Goal: Task Accomplishment & Management: Complete application form

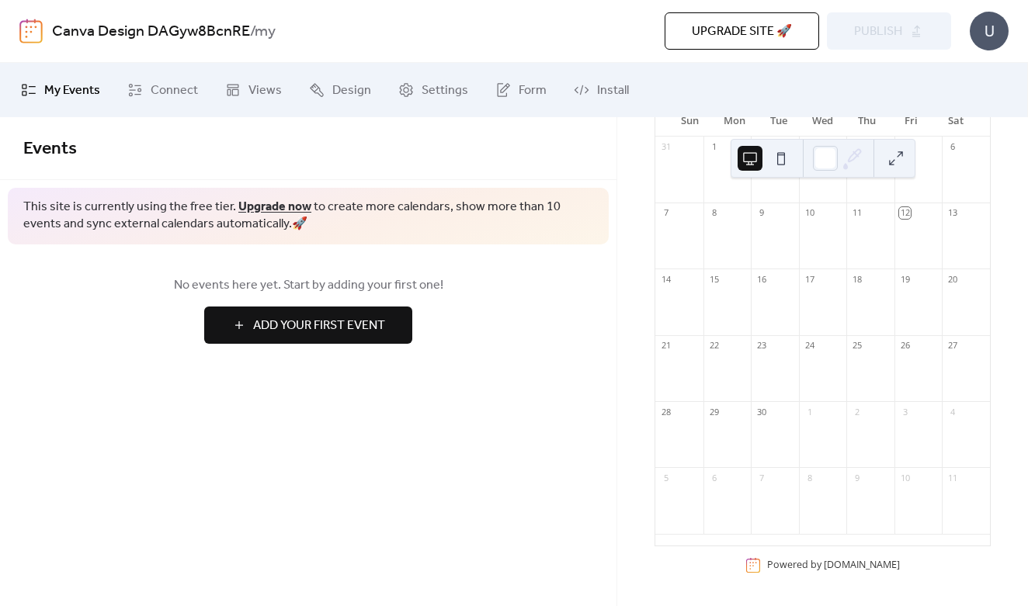
scroll to position [42, 0]
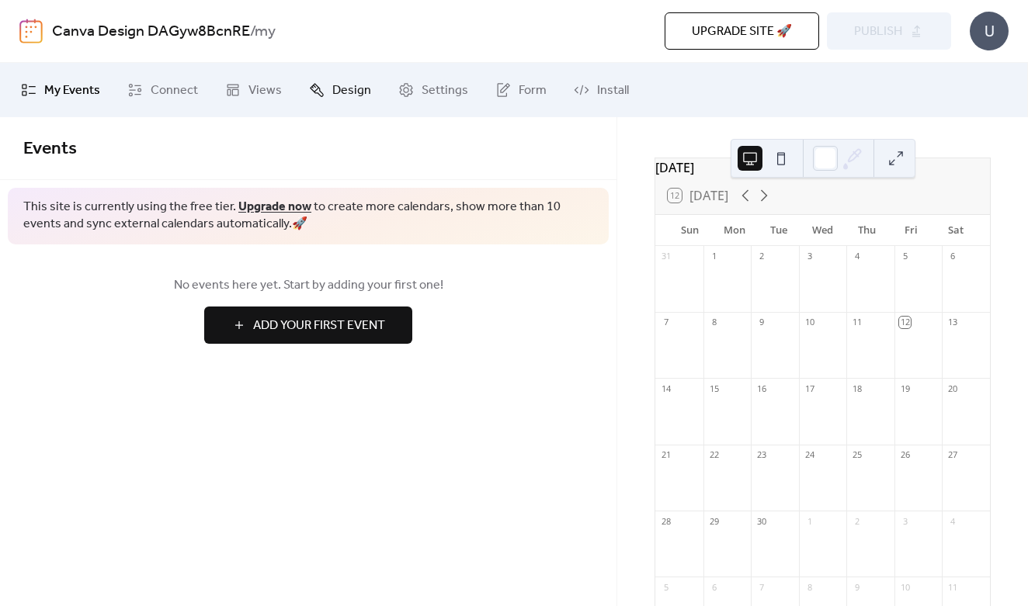
click at [335, 89] on span "Design" at bounding box center [351, 91] width 39 height 19
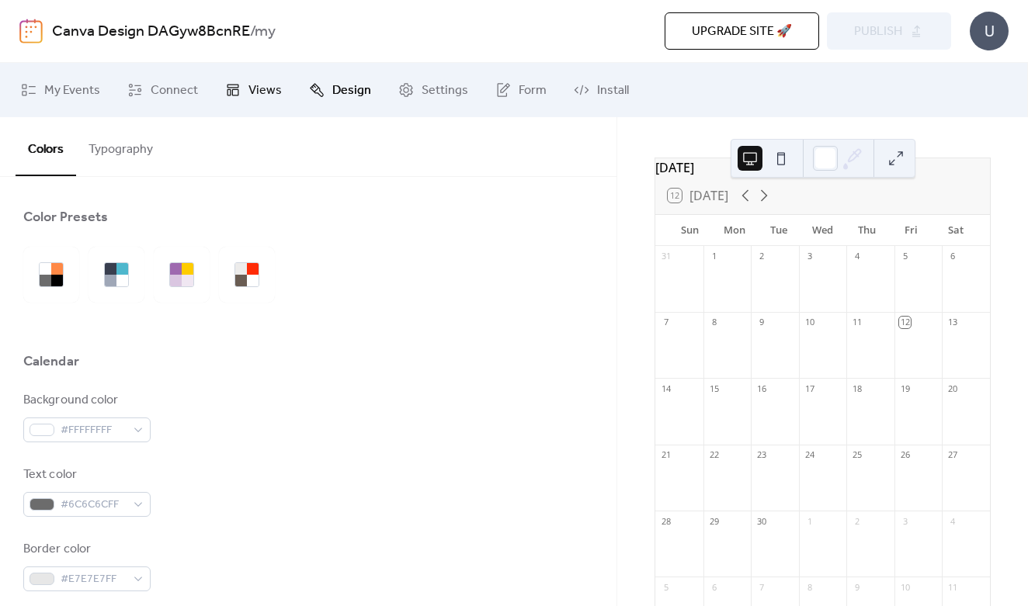
click at [237, 86] on icon at bounding box center [233, 90] width 16 height 16
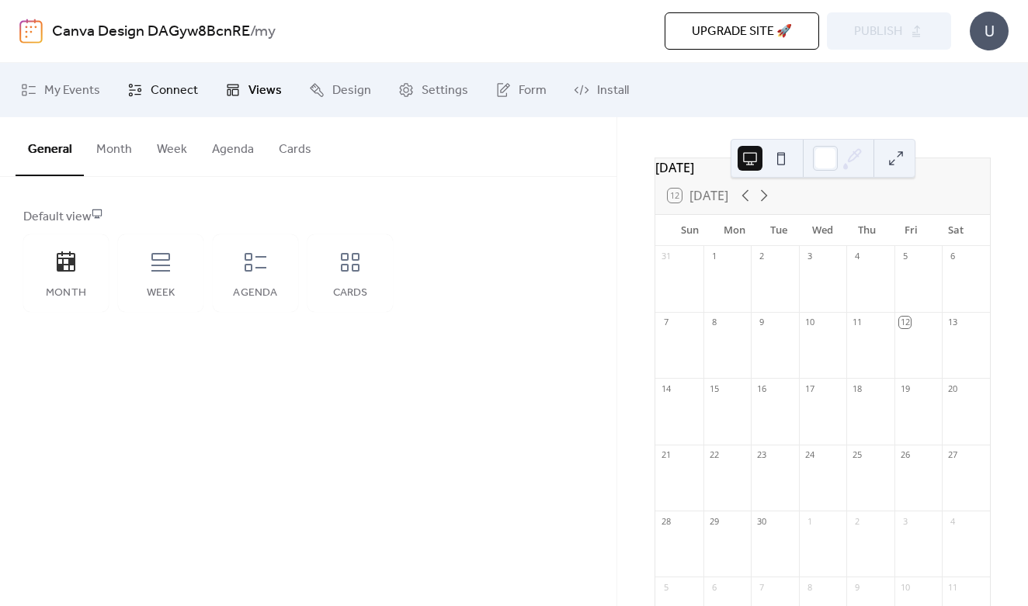
click at [168, 94] on span "Connect" at bounding box center [174, 91] width 47 height 19
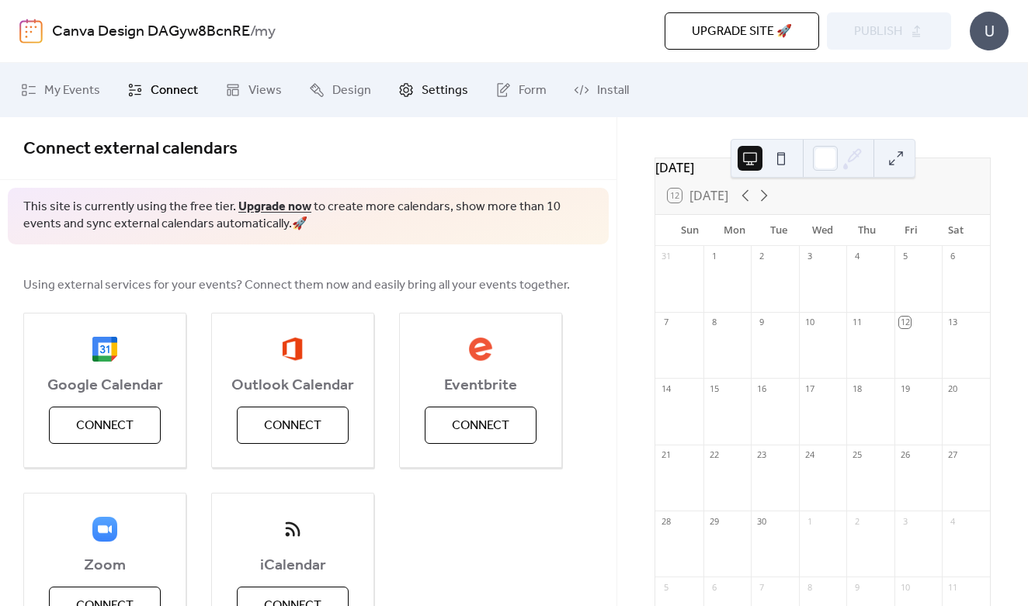
click at [439, 95] on span "Settings" at bounding box center [445, 91] width 47 height 19
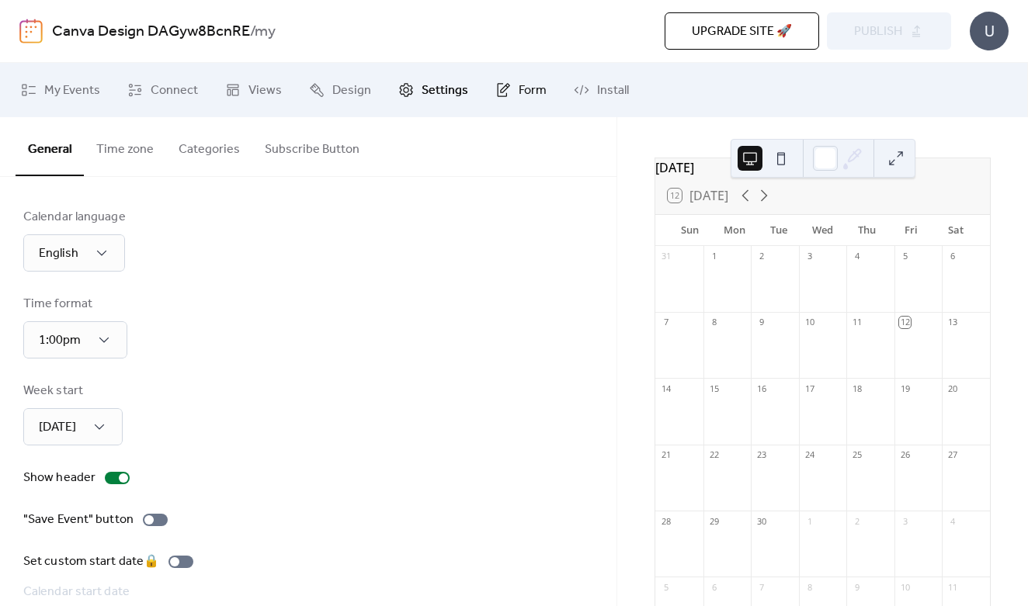
click at [519, 86] on span "Form" at bounding box center [533, 91] width 28 height 19
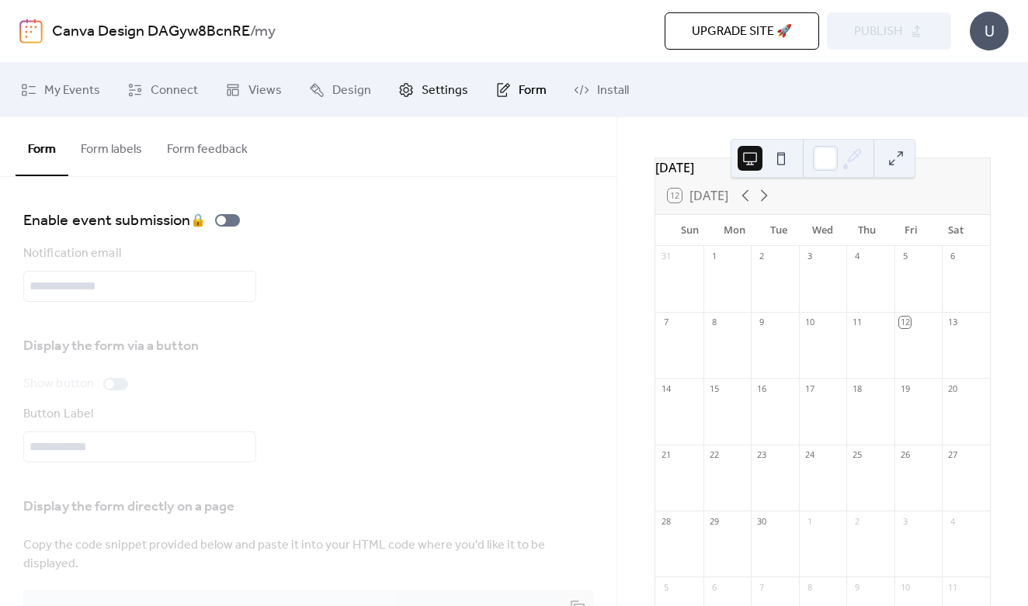
click at [425, 97] on span "Settings" at bounding box center [445, 91] width 47 height 19
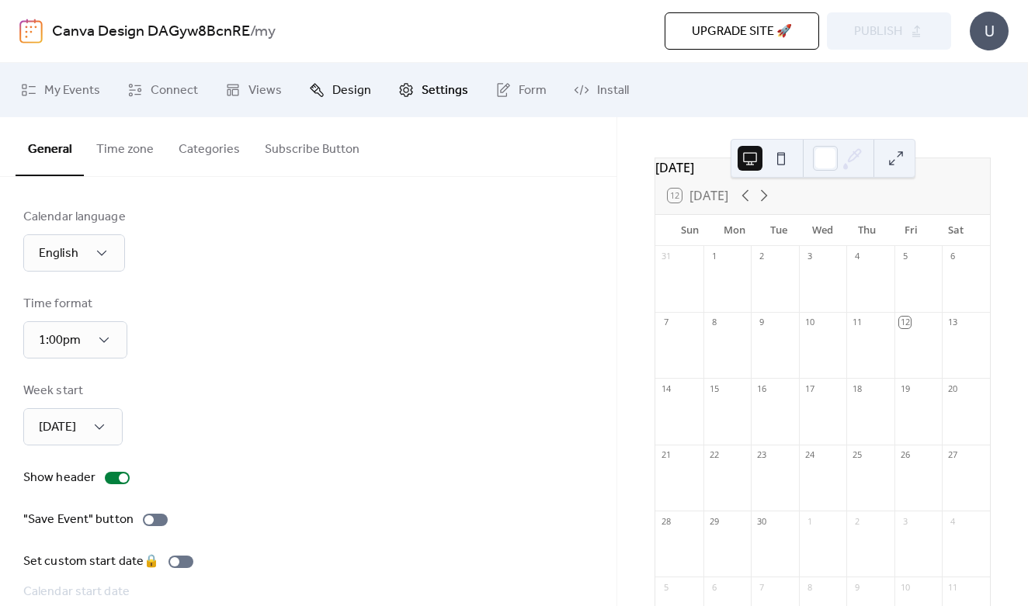
click at [332, 100] on span "Design" at bounding box center [351, 91] width 39 height 19
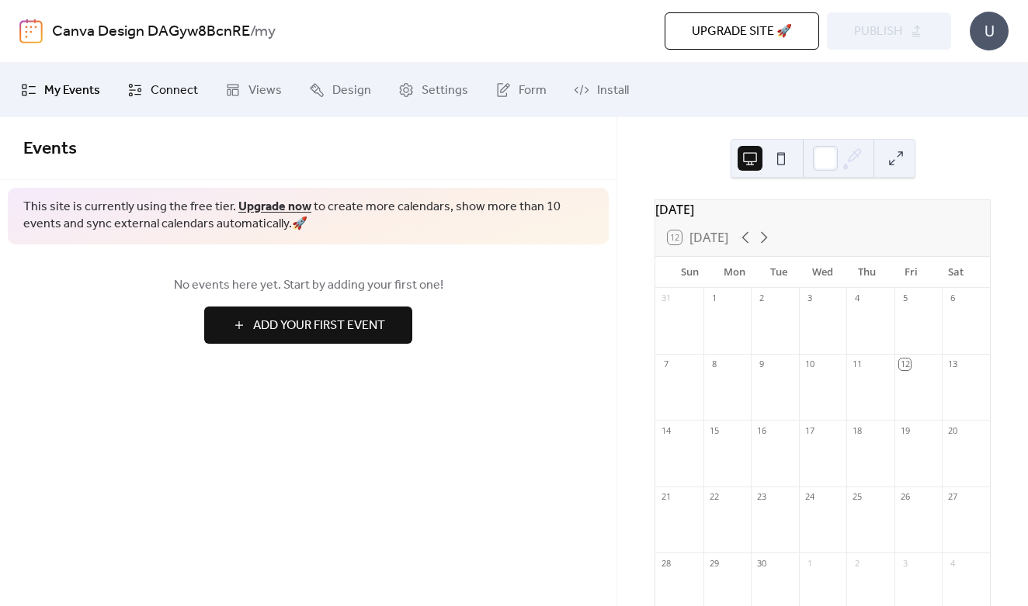
click at [163, 96] on span "Connect" at bounding box center [174, 91] width 47 height 19
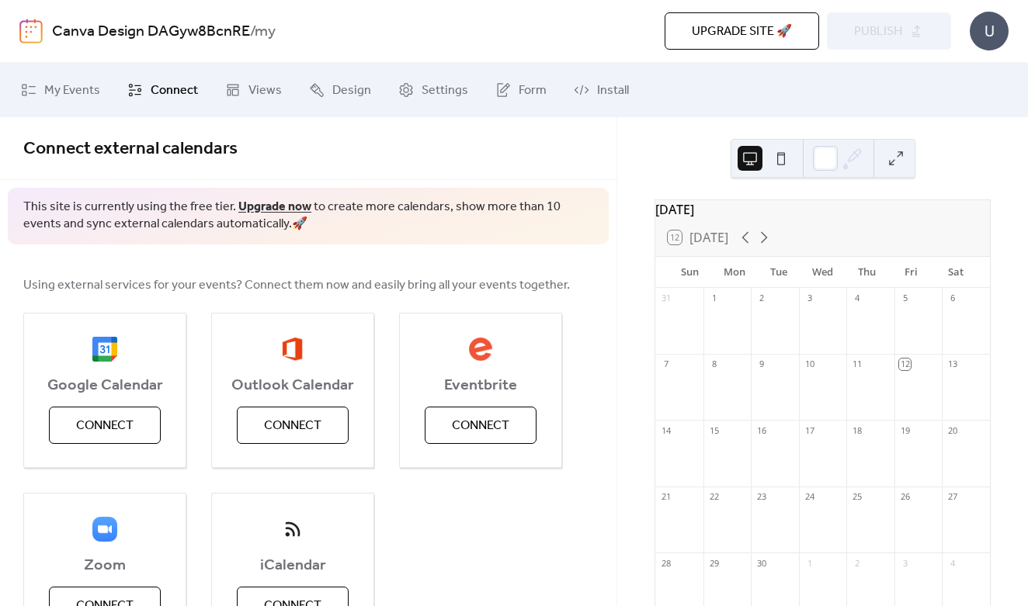
scroll to position [26, 0]
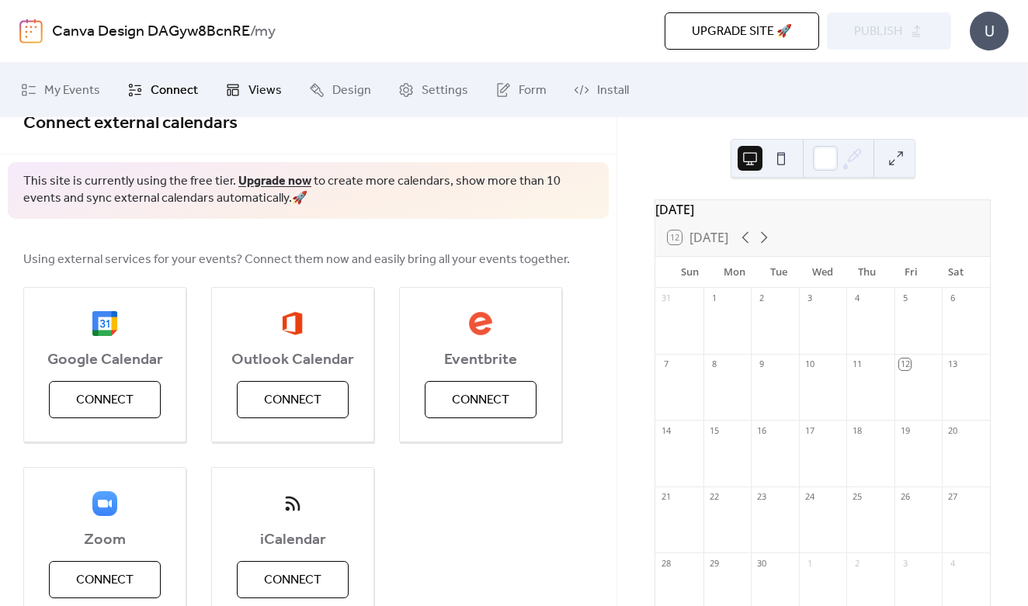
click at [248, 76] on link "Views" at bounding box center [254, 90] width 80 height 42
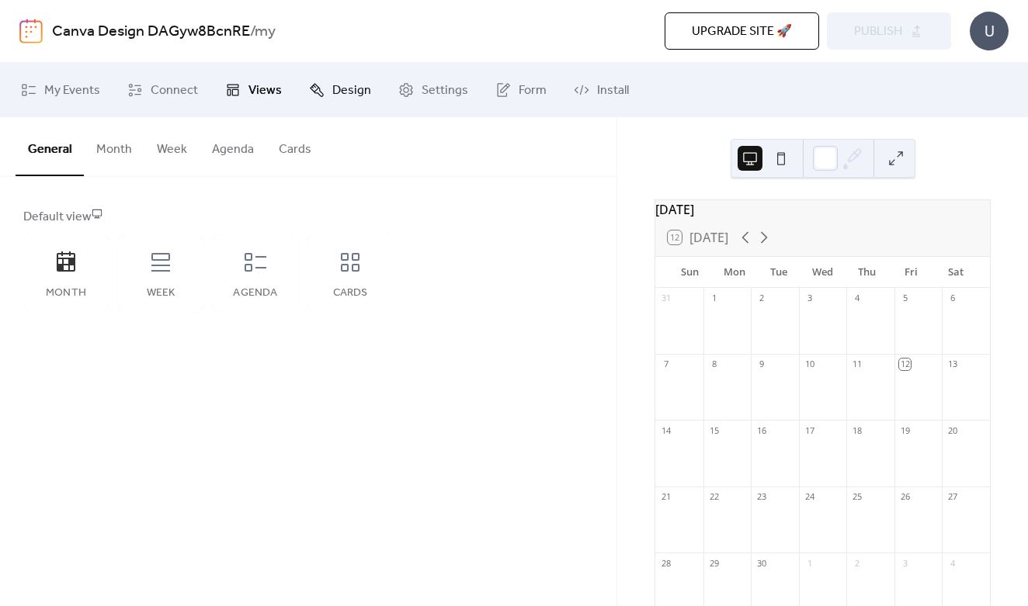
click at [341, 99] on span "Design" at bounding box center [351, 91] width 39 height 19
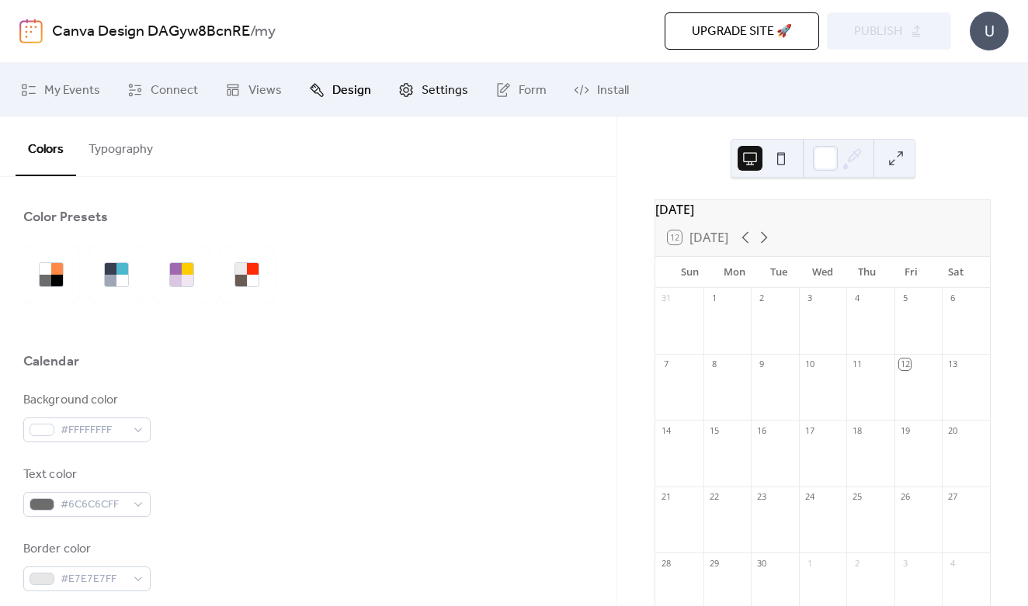
click at [434, 95] on span "Settings" at bounding box center [445, 91] width 47 height 19
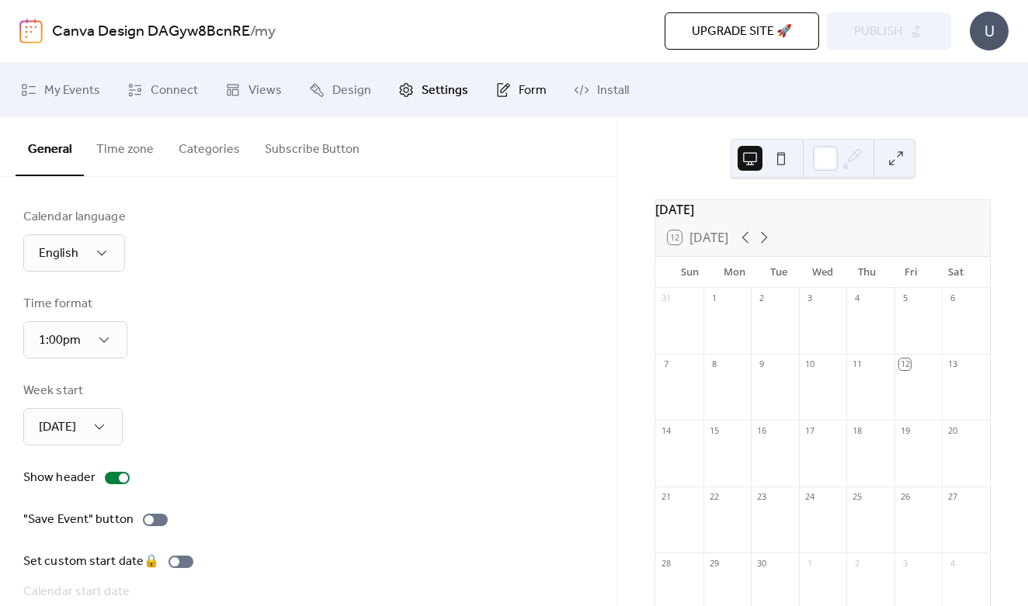
click at [500, 89] on icon at bounding box center [504, 87] width 9 height 9
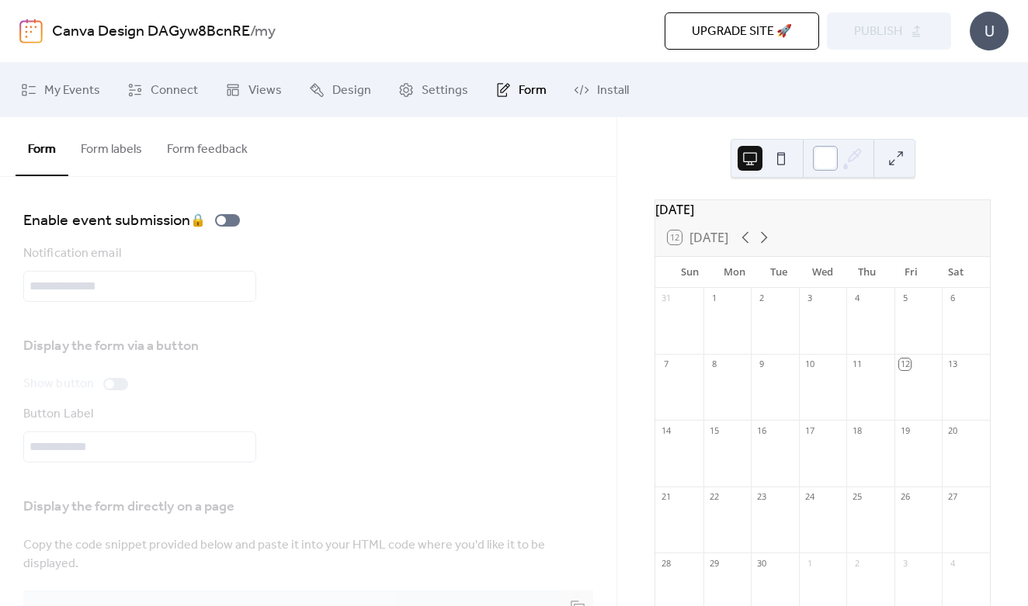
click at [826, 161] on div at bounding box center [825, 158] width 25 height 25
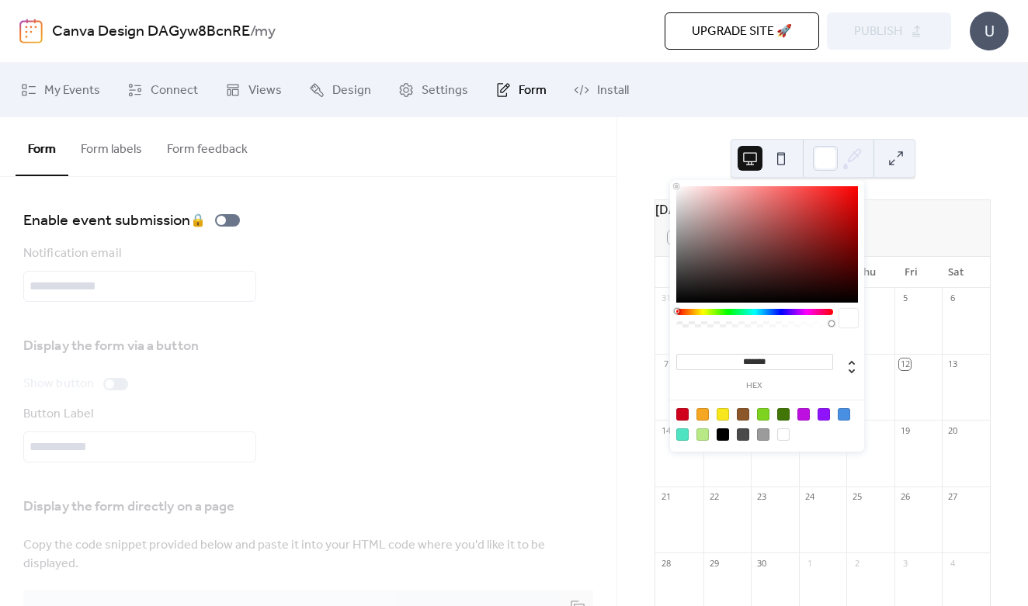
click at [717, 419] on div at bounding box center [723, 414] width 12 height 12
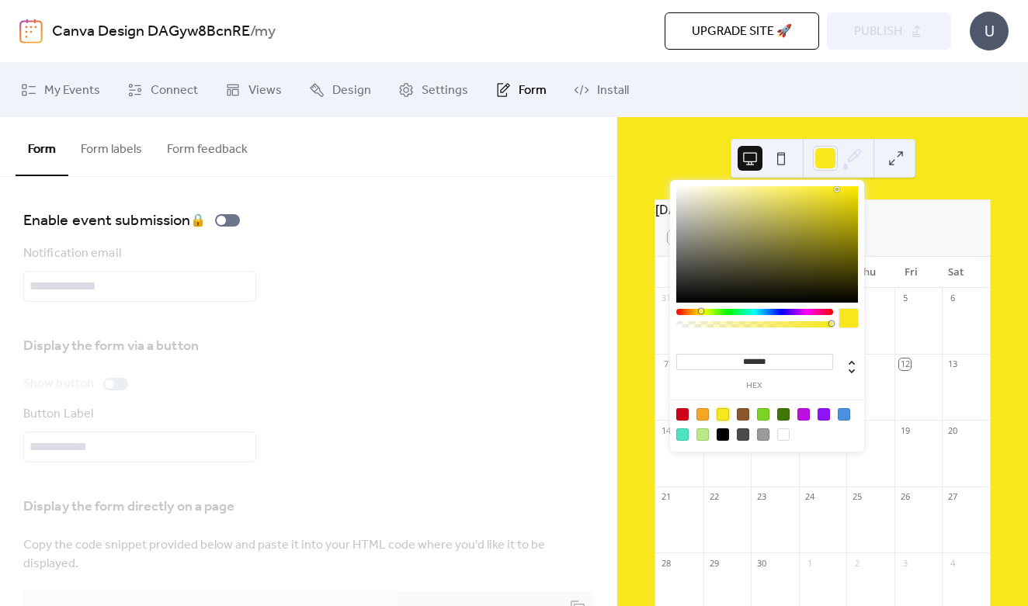
click at [704, 415] on div at bounding box center [702, 414] width 12 height 12
type input "*******"
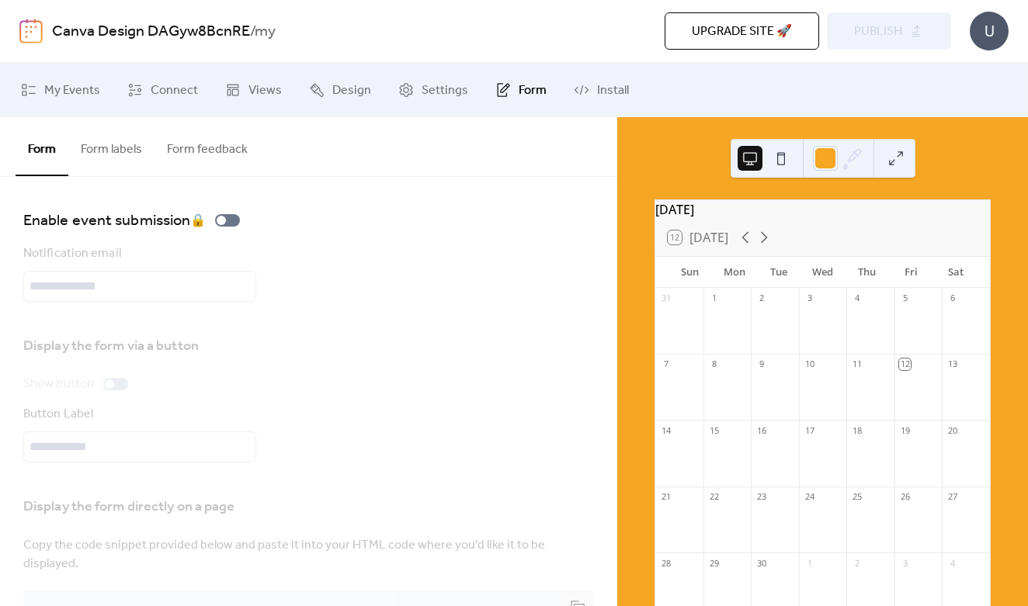
click at [448, 247] on div "Notification email" at bounding box center [308, 273] width 570 height 57
click at [138, 149] on button "Form labels" at bounding box center [111, 145] width 86 height 57
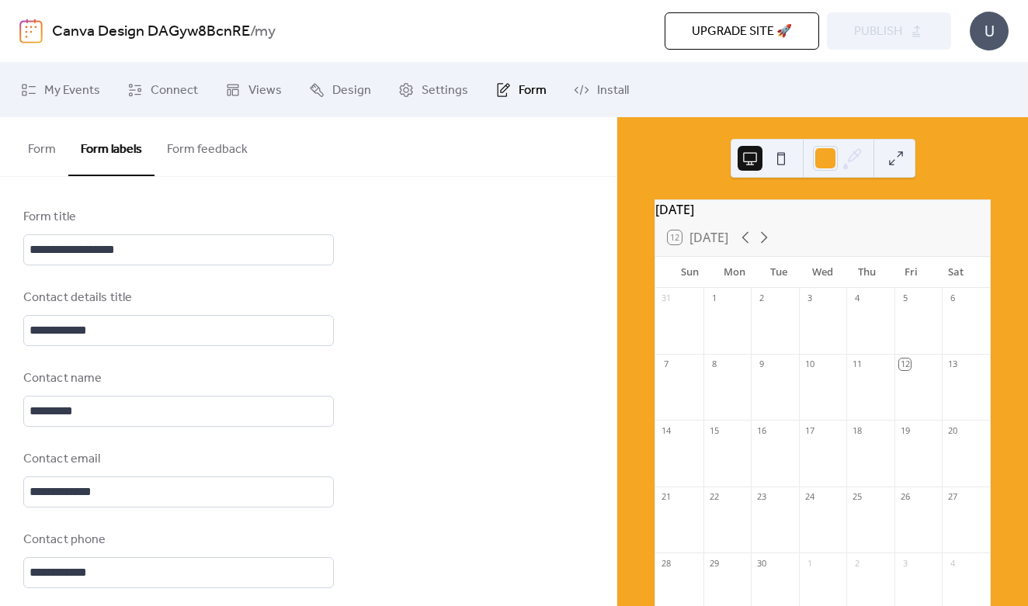
click at [213, 146] on button "Form feedback" at bounding box center [207, 145] width 106 height 57
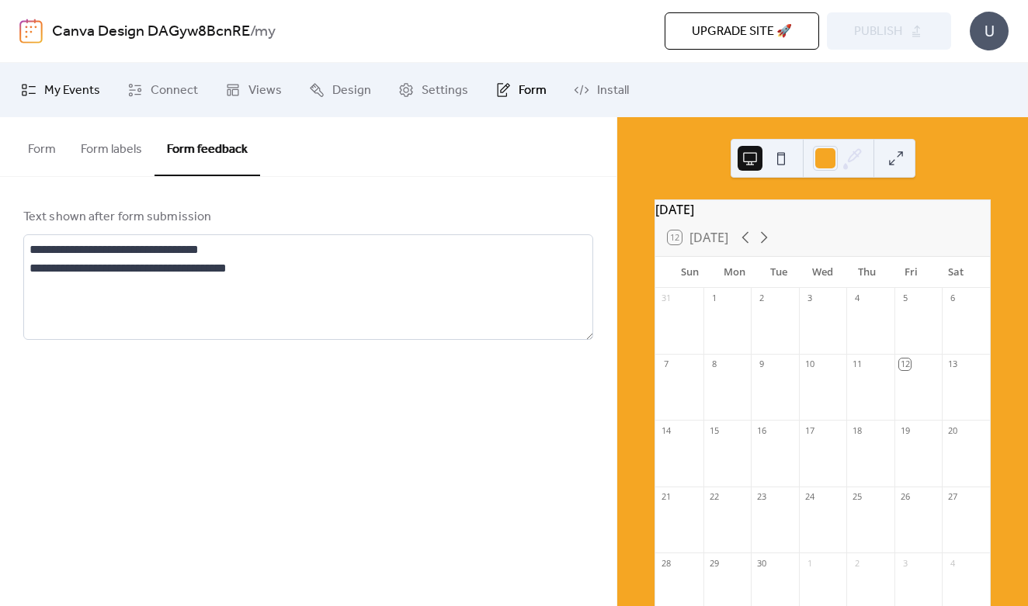
click at [48, 95] on span "My Events" at bounding box center [72, 91] width 56 height 19
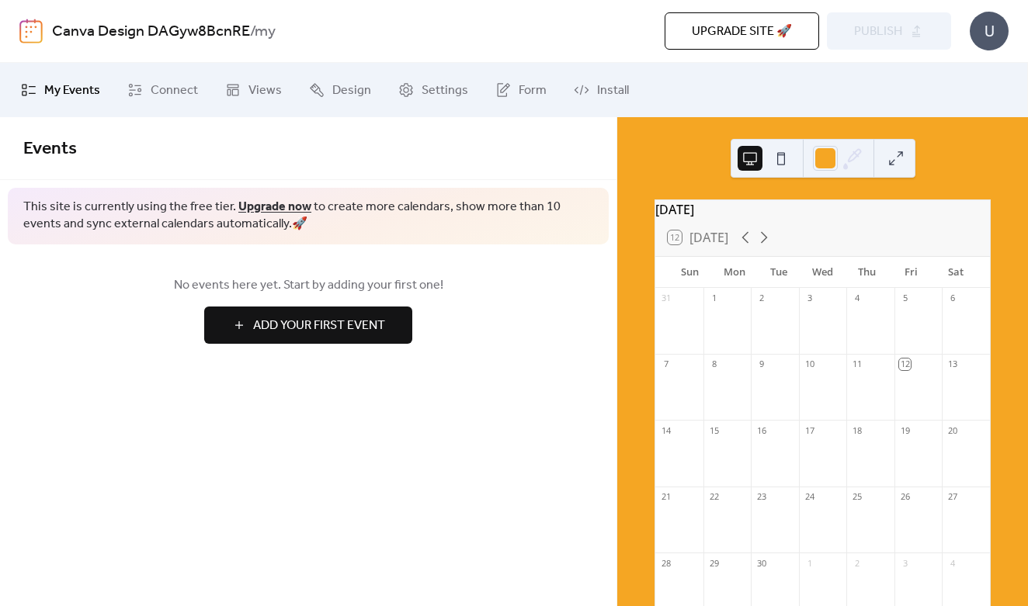
click at [301, 328] on span "Add Your First Event" at bounding box center [319, 326] width 132 height 19
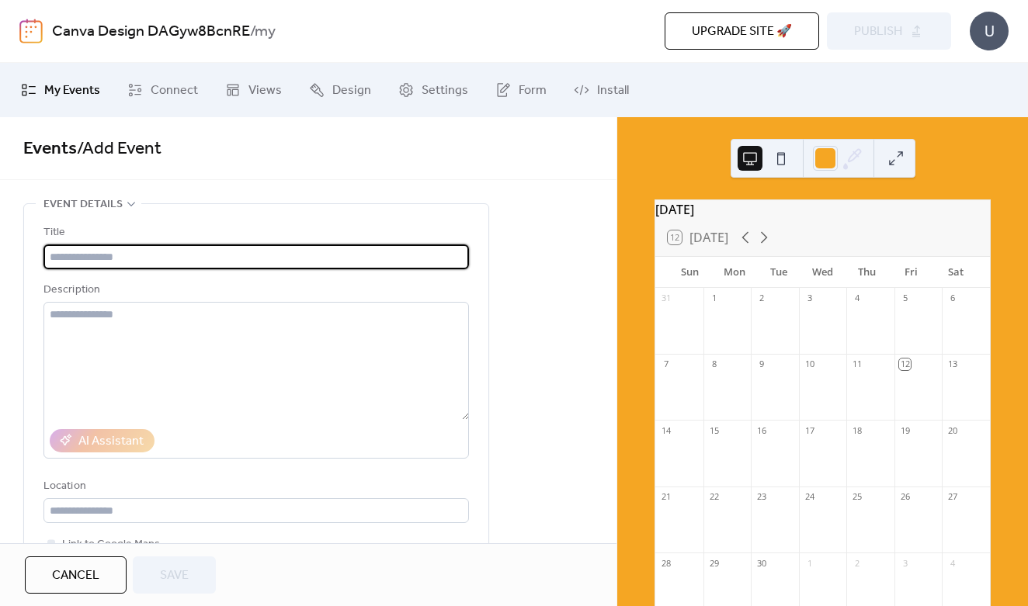
click at [103, 268] on input "text" at bounding box center [255, 257] width 425 height 25
type input "*********"
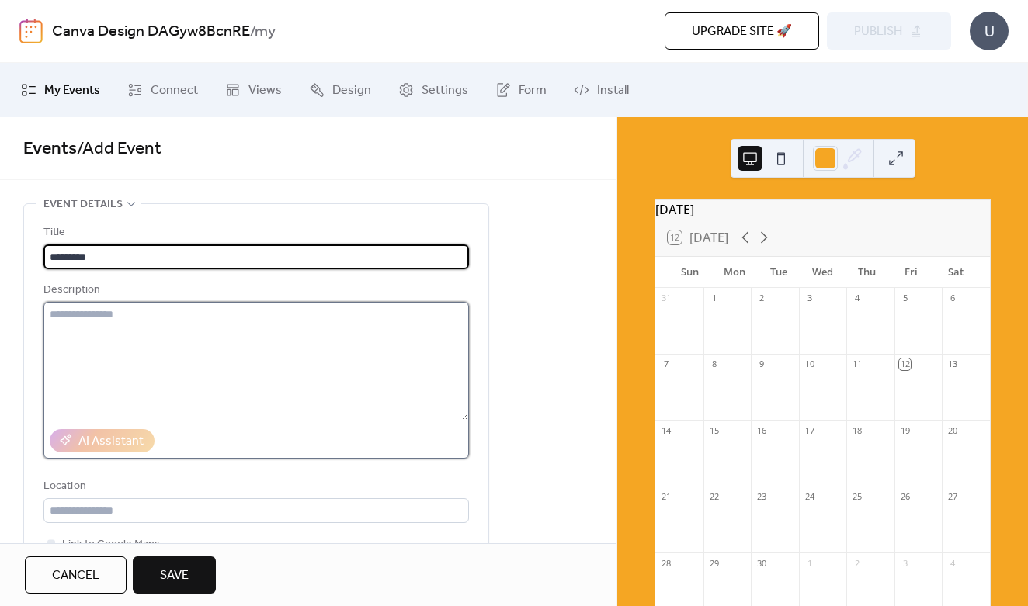
click at [110, 321] on textarea at bounding box center [255, 361] width 425 height 118
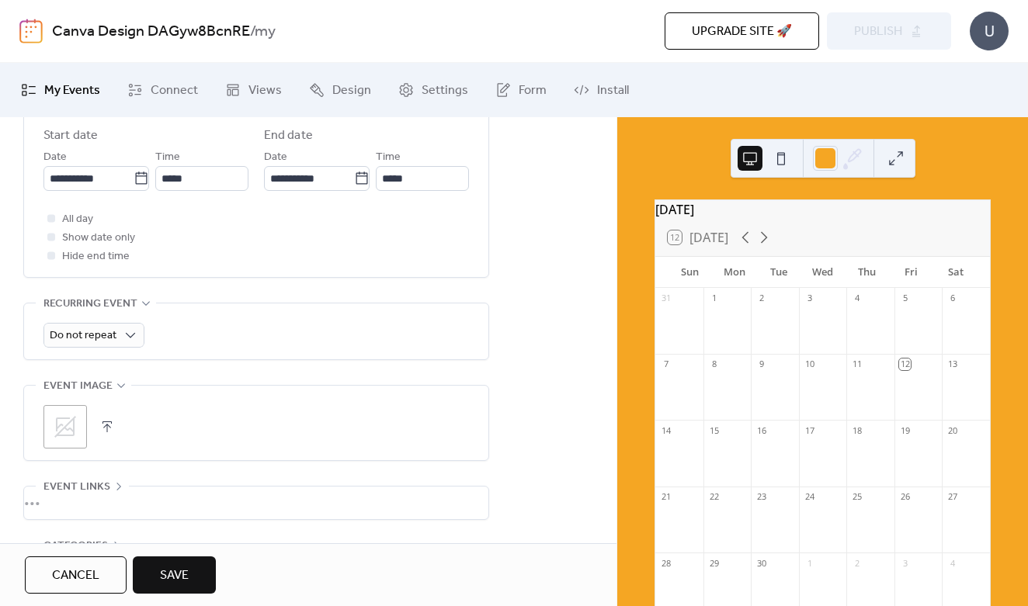
scroll to position [661, 0]
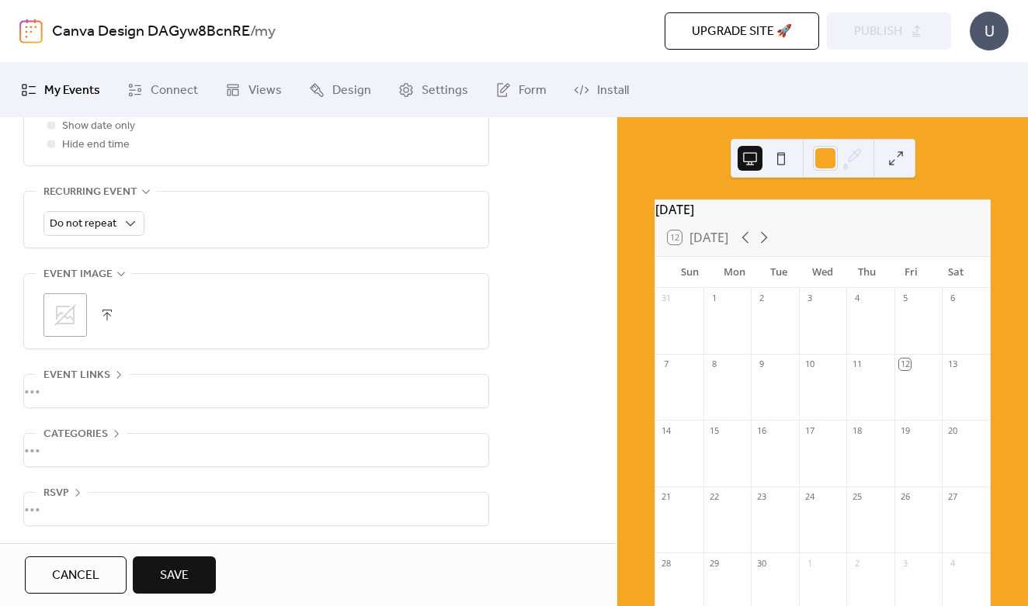
click at [70, 328] on icon at bounding box center [65, 315] width 25 height 25
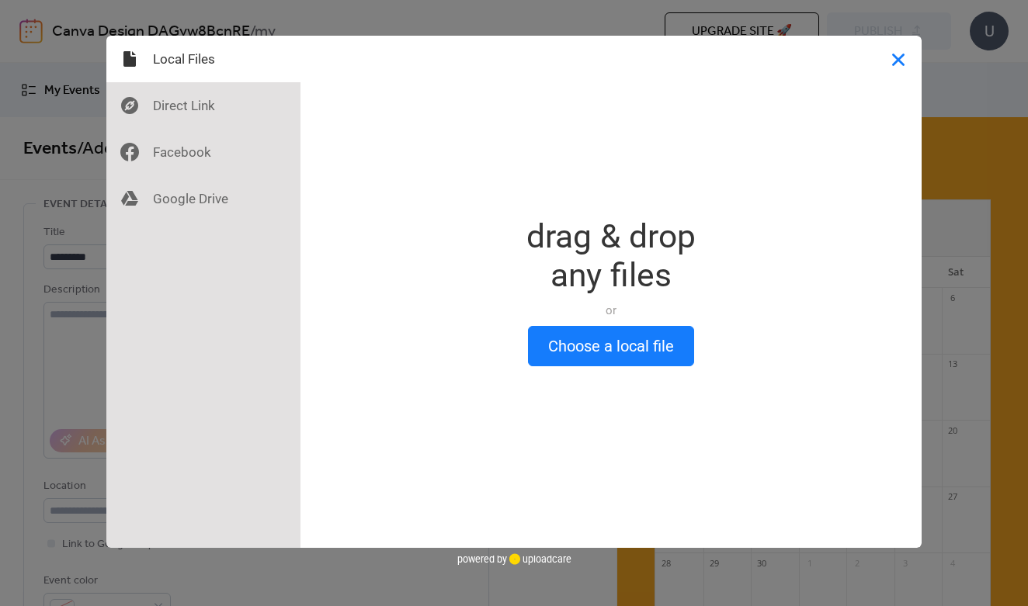
click at [894, 58] on button "Close" at bounding box center [898, 59] width 47 height 47
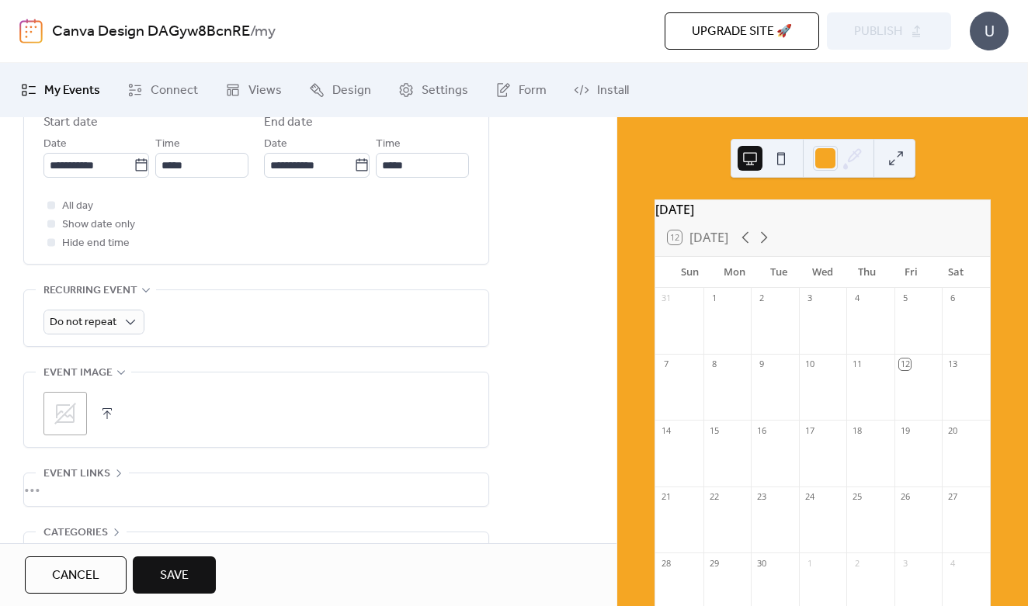
scroll to position [668, 0]
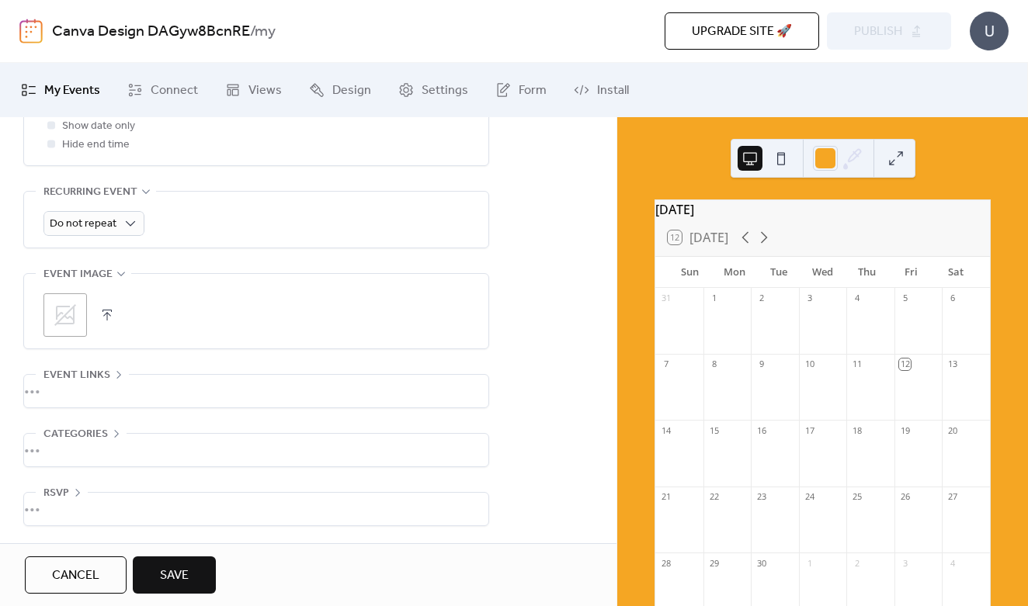
click at [196, 570] on button "Save" at bounding box center [174, 575] width 83 height 37
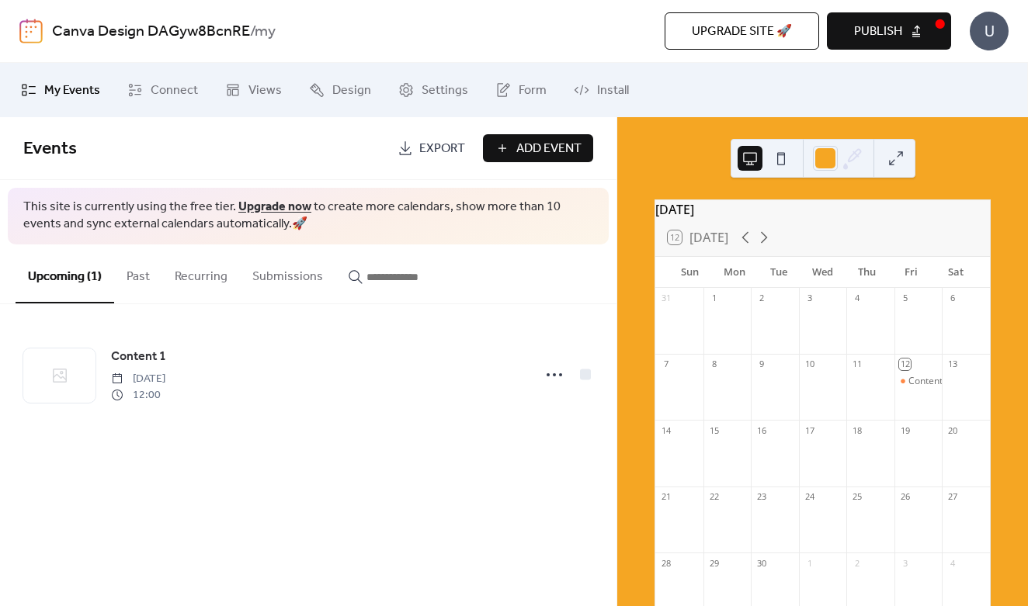
click at [984, 35] on div "U" at bounding box center [989, 31] width 39 height 39
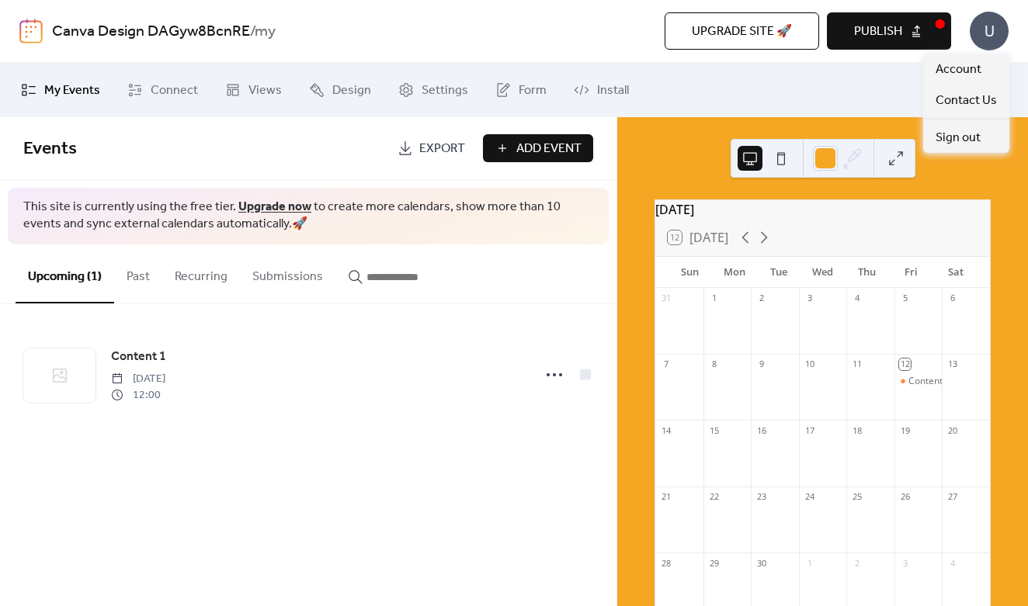
click at [984, 35] on div "U" at bounding box center [989, 31] width 39 height 39
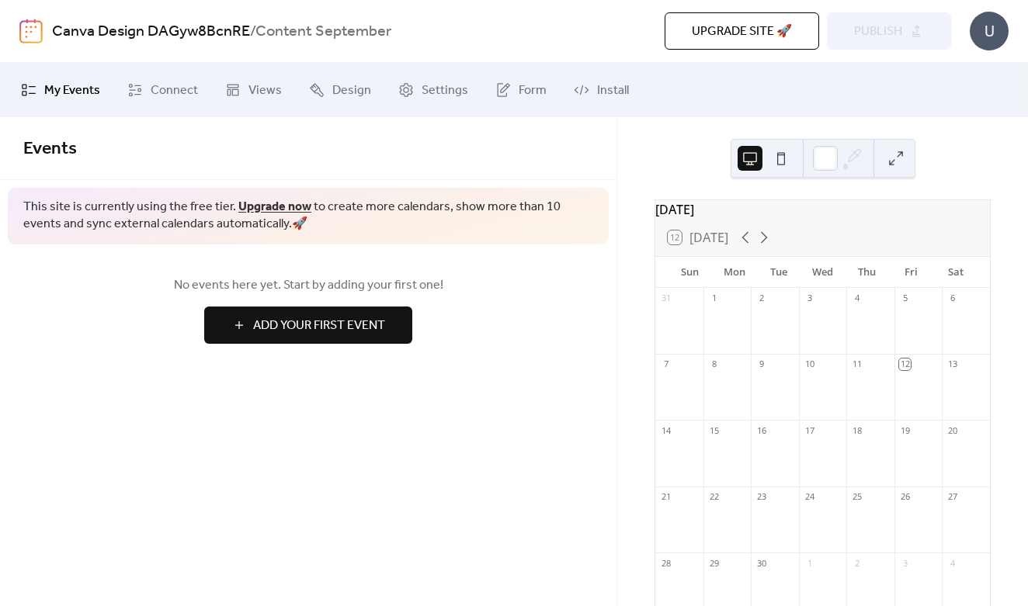
scroll to position [121, 0]
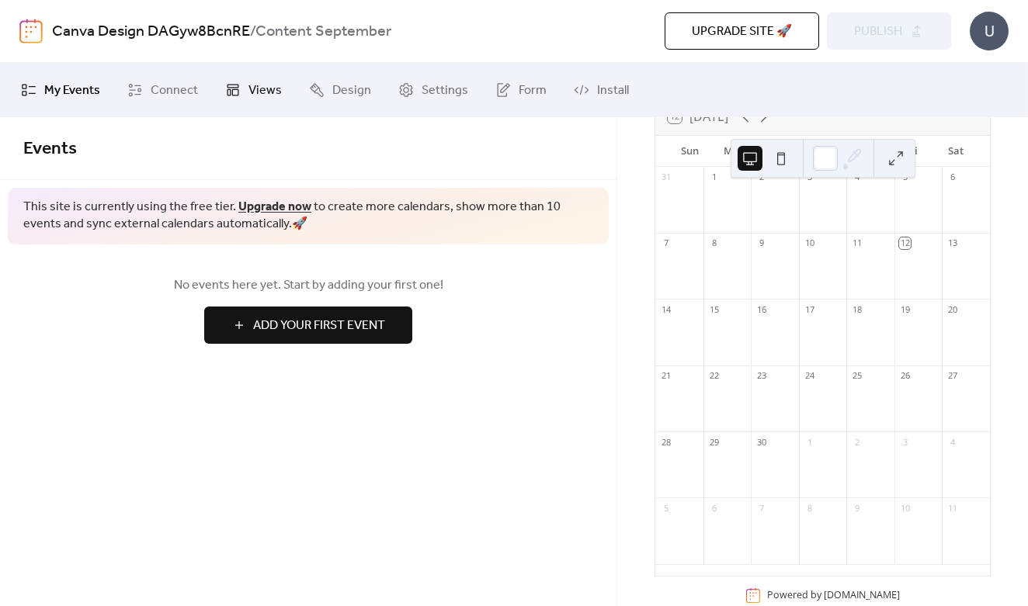
click at [240, 89] on link "Views" at bounding box center [254, 90] width 80 height 42
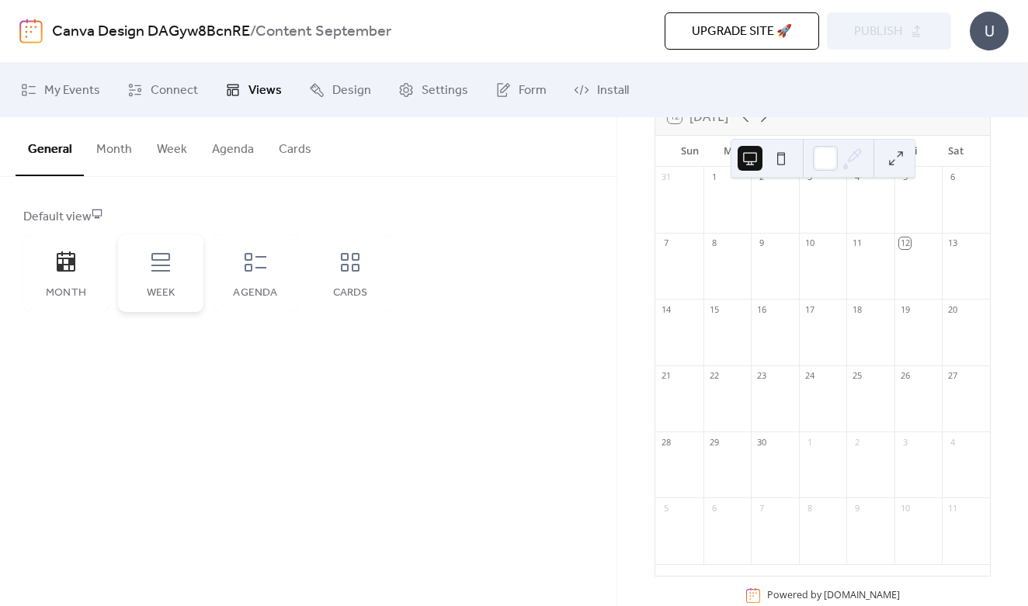
click at [177, 270] on div "Week" at bounding box center [160, 273] width 85 height 78
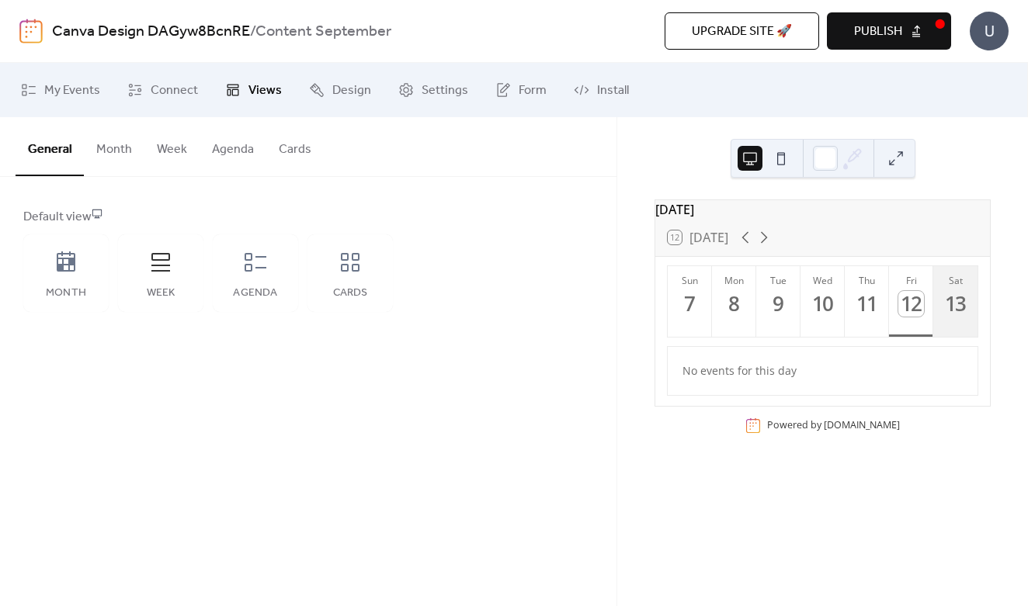
click at [962, 314] on div "13" at bounding box center [956, 304] width 26 height 26
click at [41, 96] on link "My Events" at bounding box center [60, 90] width 102 height 42
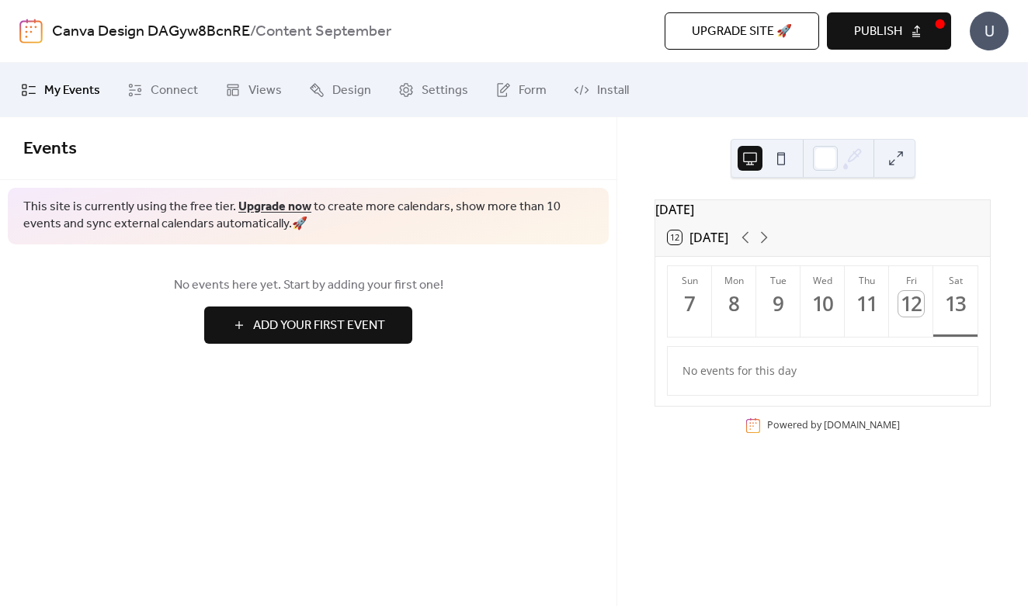
click at [244, 331] on button "Add Your First Event" at bounding box center [308, 325] width 208 height 37
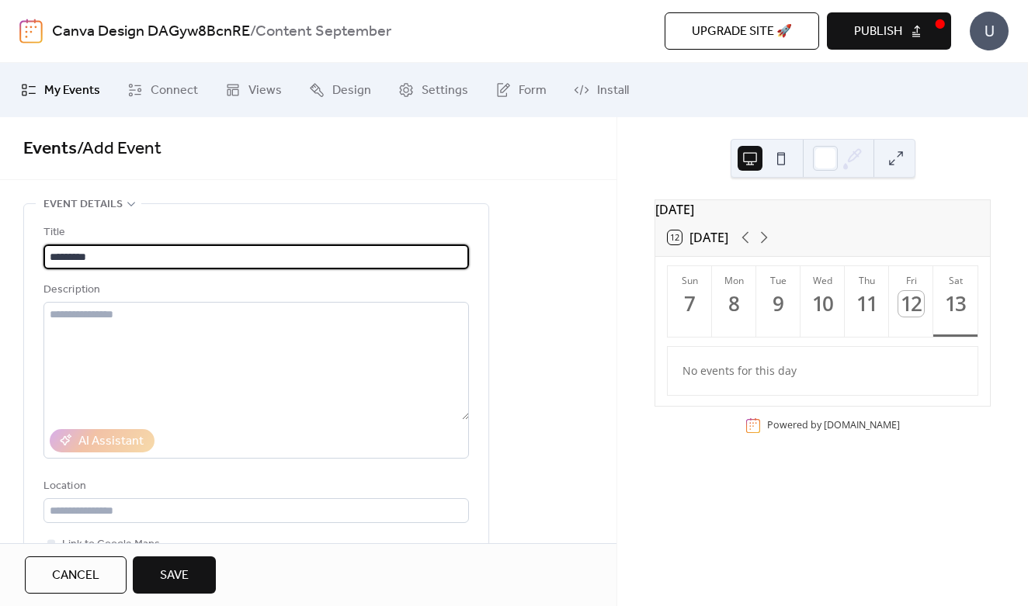
type input "*********"
click at [181, 574] on span "Save" at bounding box center [174, 576] width 29 height 19
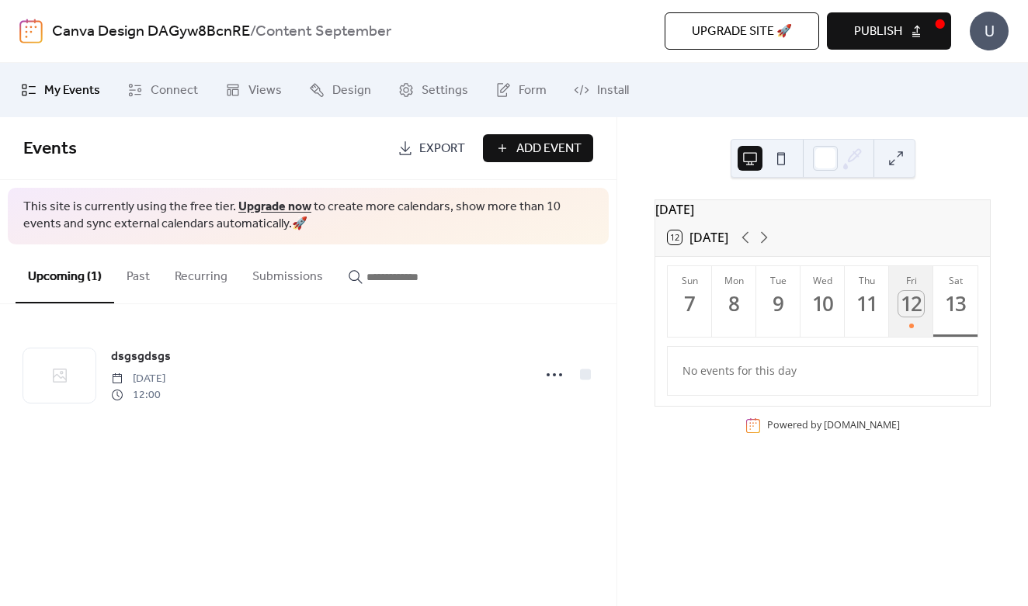
click at [904, 317] on div "12" at bounding box center [911, 304] width 26 height 26
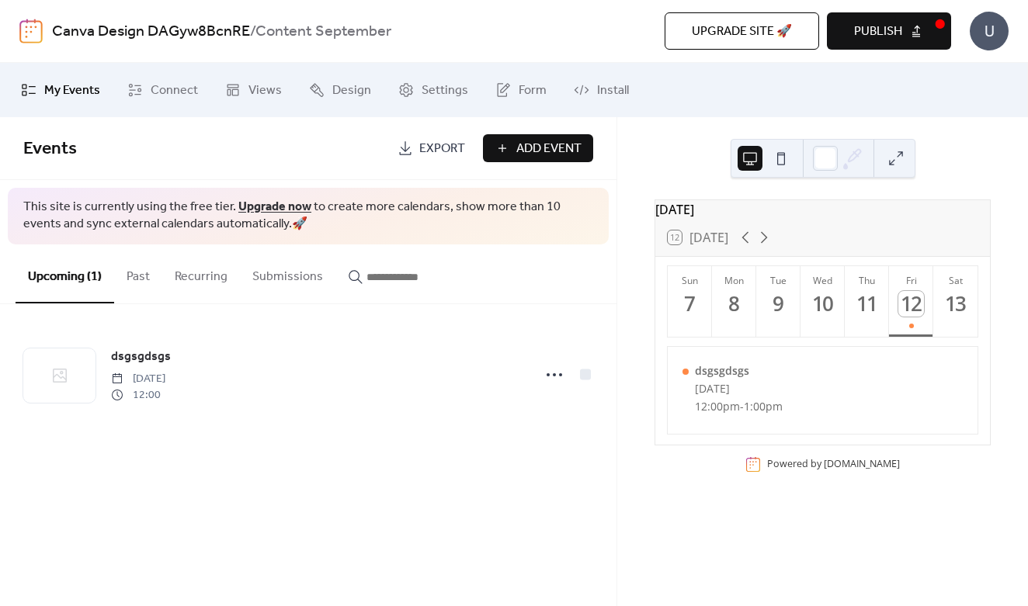
click at [529, 154] on span "Add Event" at bounding box center [548, 149] width 65 height 19
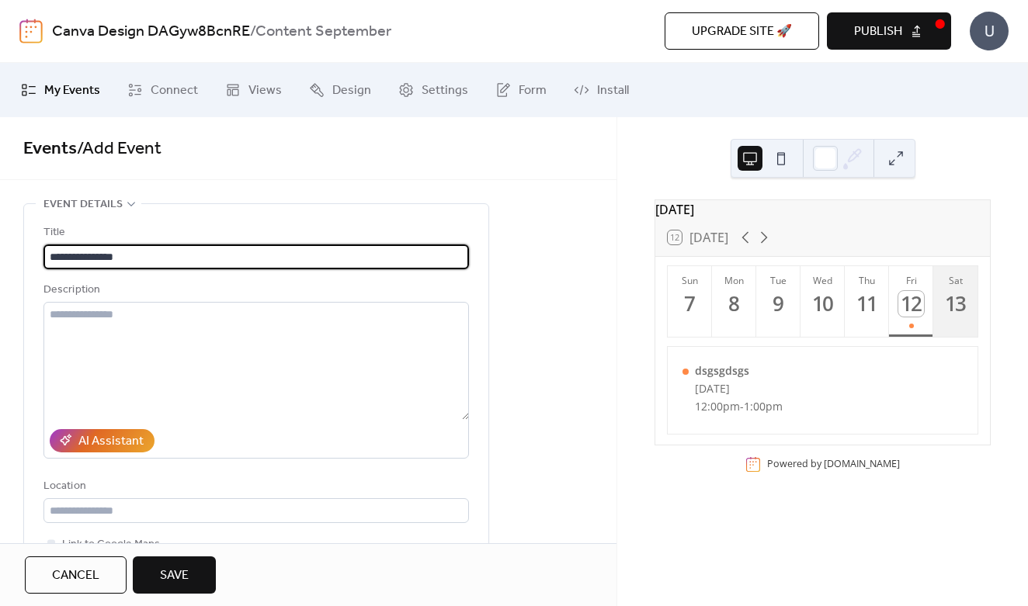
type input "**********"
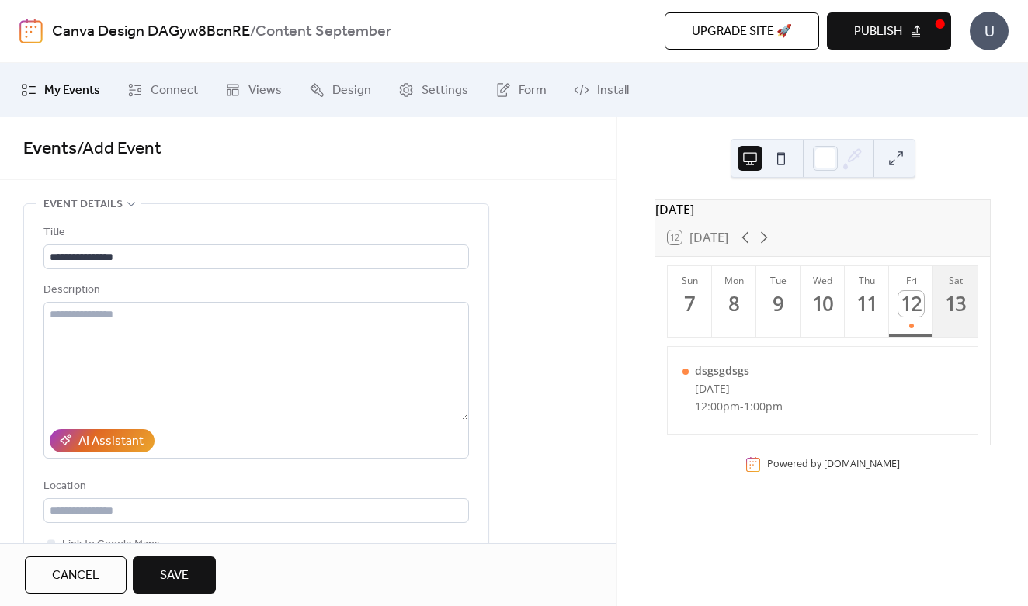
click at [944, 328] on button "Sat 13" at bounding box center [955, 301] width 44 height 71
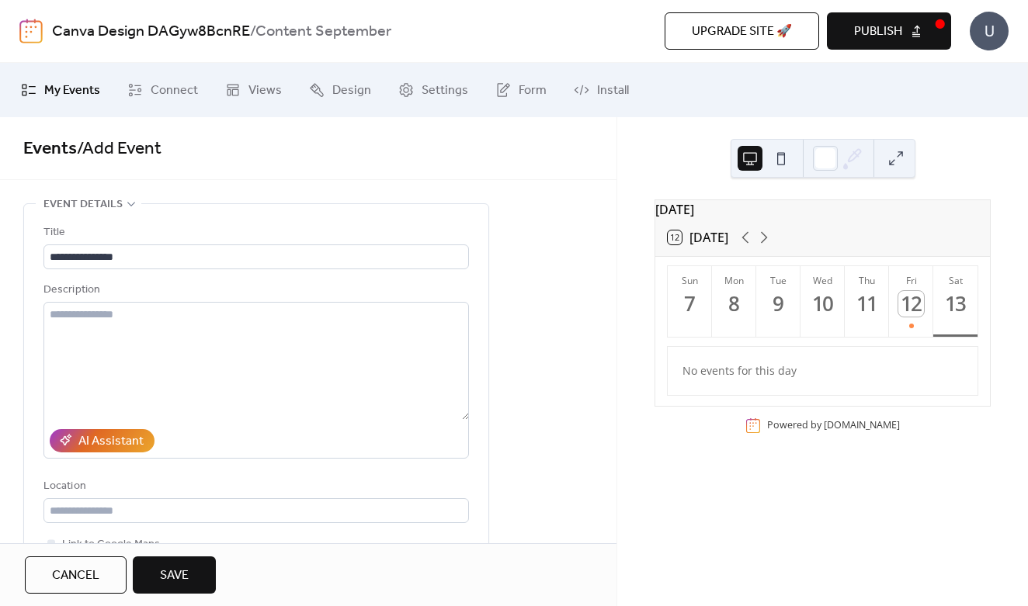
scroll to position [137, 0]
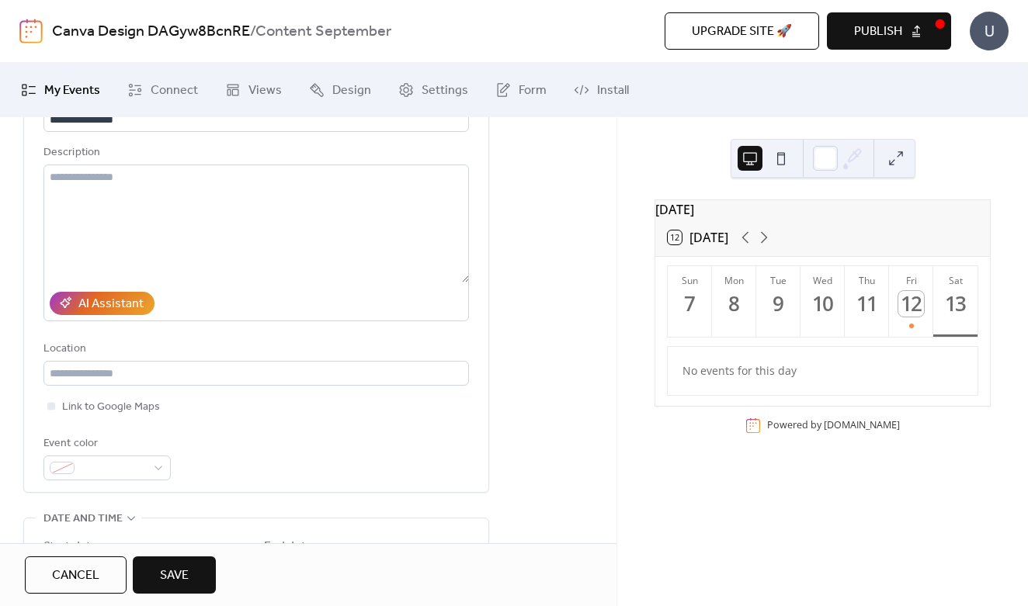
click at [196, 577] on button "Save" at bounding box center [174, 575] width 83 height 37
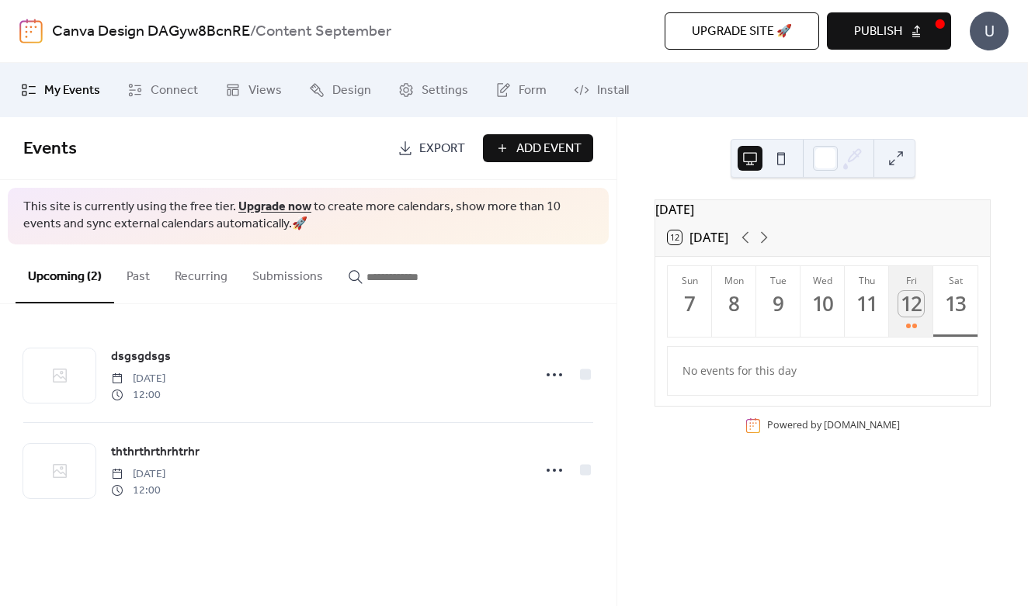
click at [915, 330] on button "Fri 12" at bounding box center [911, 301] width 44 height 71
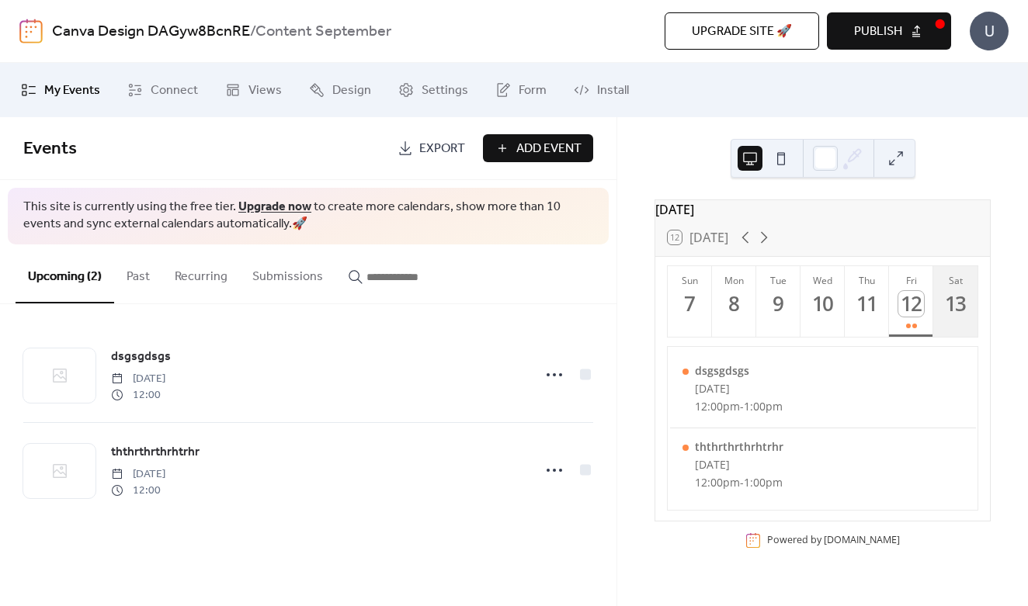
click at [964, 329] on button "Sat 13" at bounding box center [955, 301] width 44 height 71
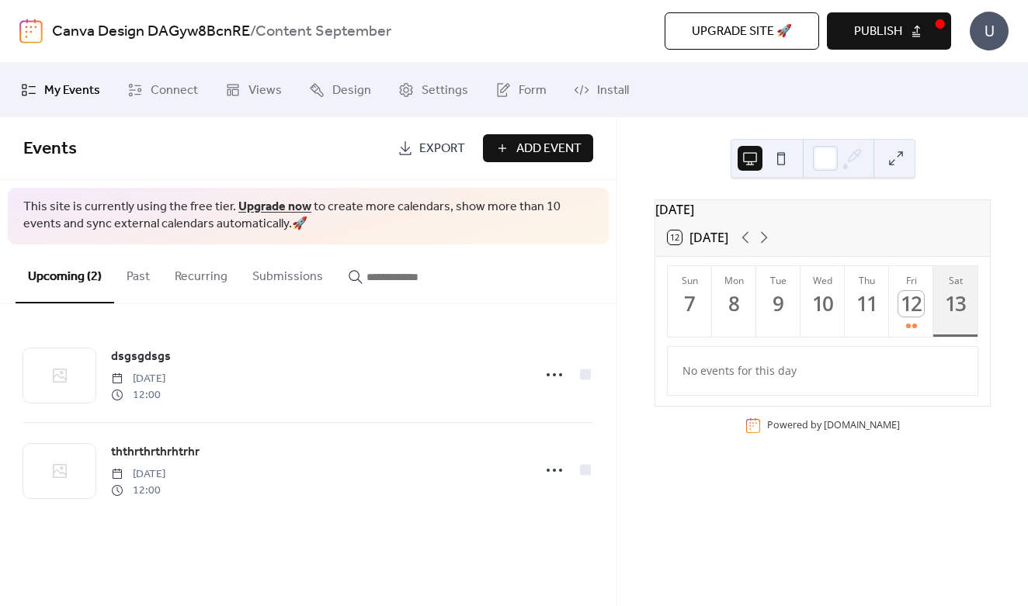
click at [963, 329] on button "Sat 13" at bounding box center [955, 301] width 44 height 71
click at [512, 153] on button "Add Event" at bounding box center [538, 148] width 110 height 28
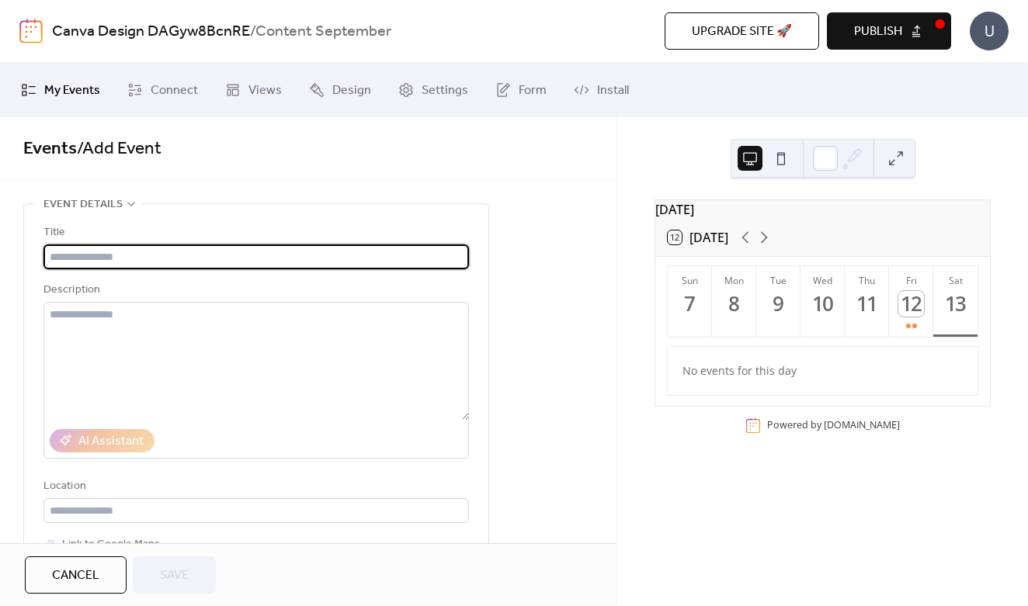
scroll to position [524, 0]
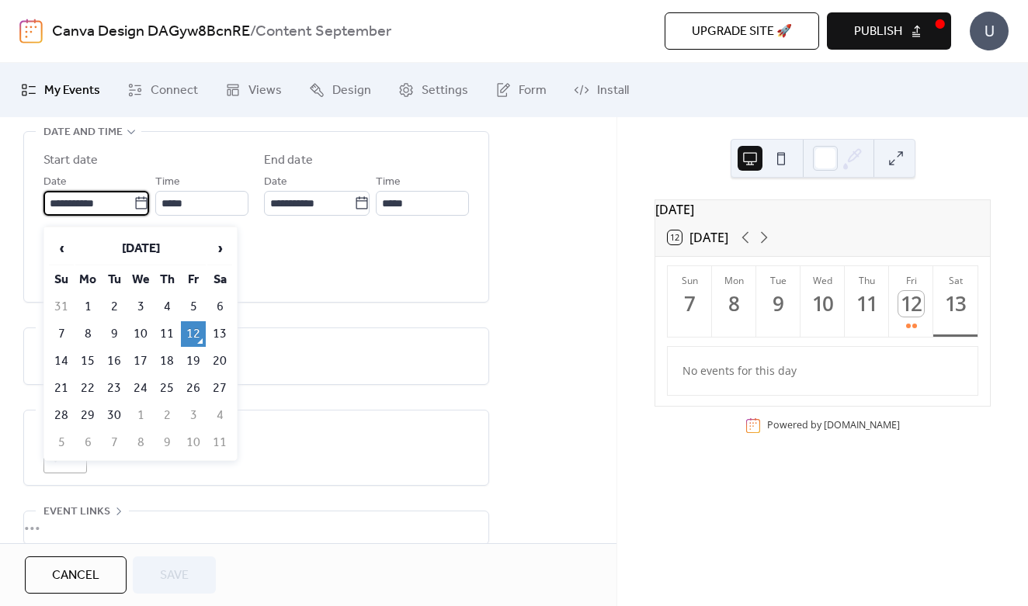
click at [88, 199] on input "**********" at bounding box center [88, 203] width 90 height 25
click at [224, 331] on td "13" at bounding box center [219, 334] width 25 height 26
type input "**********"
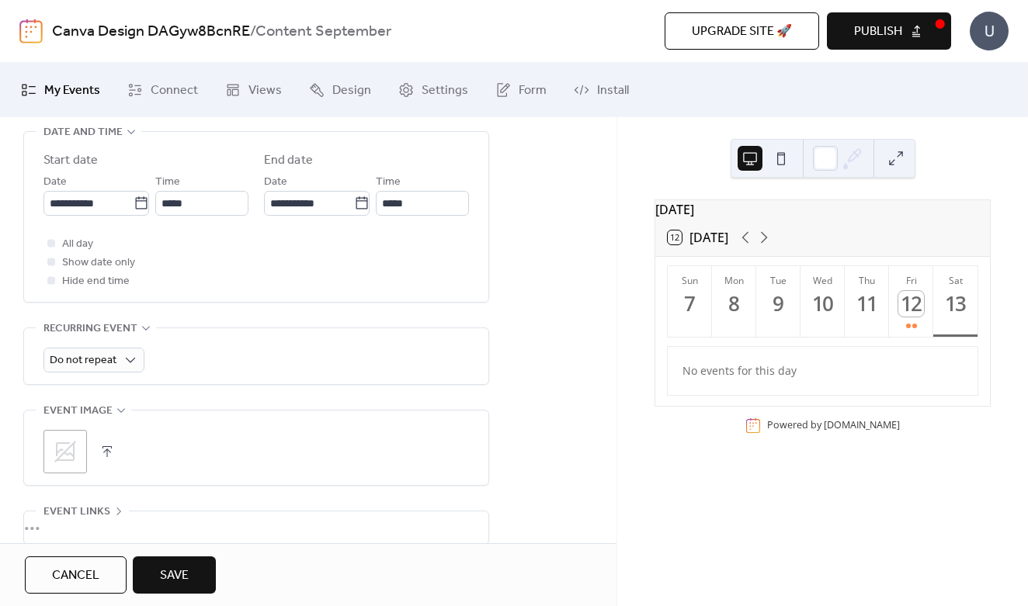
scroll to position [16, 0]
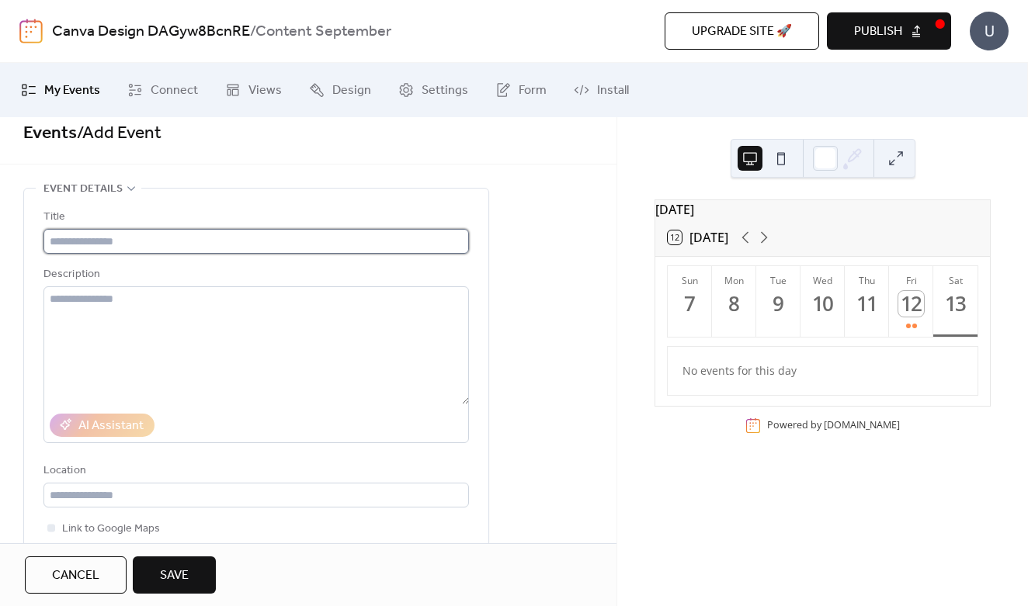
click at [96, 243] on input "text" at bounding box center [255, 241] width 425 height 25
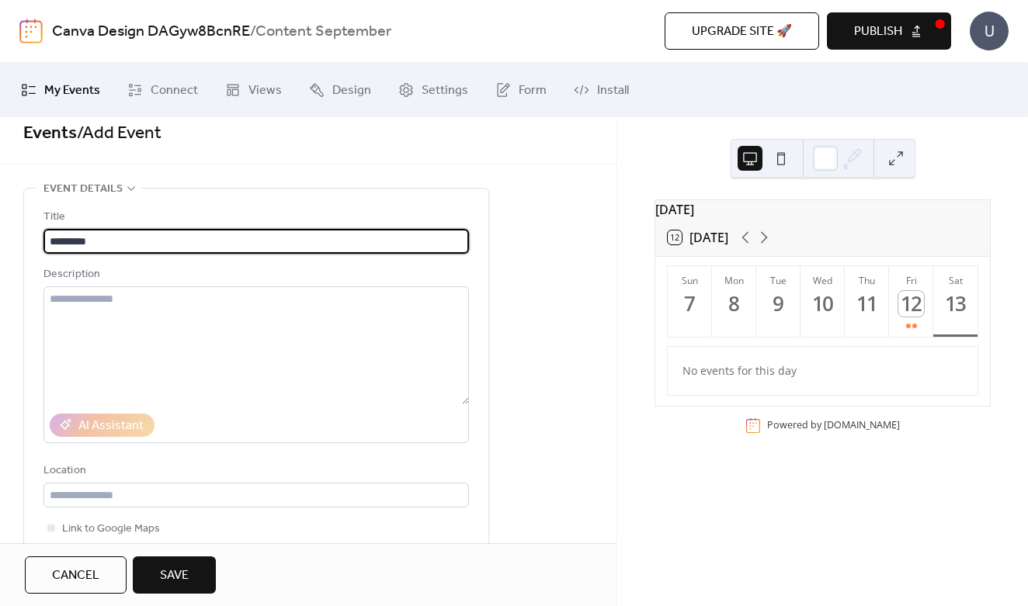
type input "*********"
click at [172, 579] on span "Save" at bounding box center [174, 576] width 29 height 19
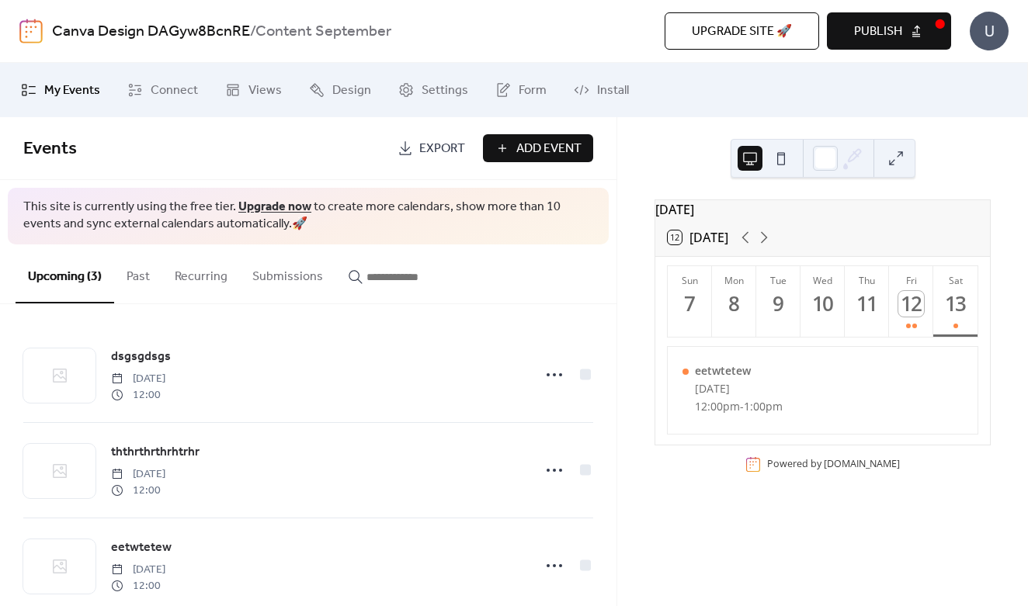
click at [901, 28] on span "Publish" at bounding box center [878, 32] width 48 height 19
click at [407, 144] on link "Export" at bounding box center [431, 148] width 91 height 28
click at [182, 82] on span "Connect" at bounding box center [174, 91] width 47 height 19
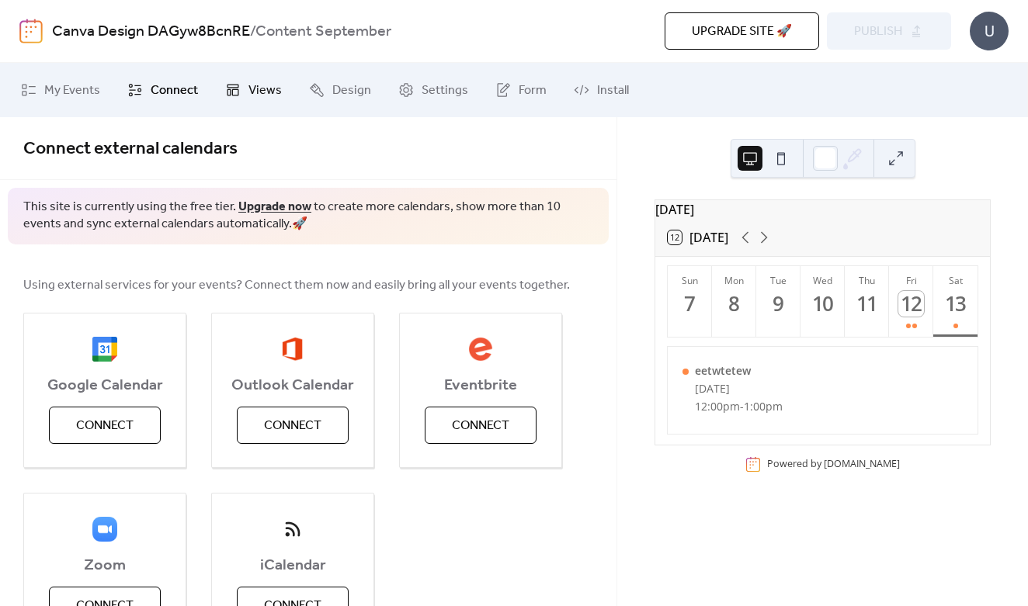
click at [272, 86] on span "Views" at bounding box center [264, 91] width 33 height 19
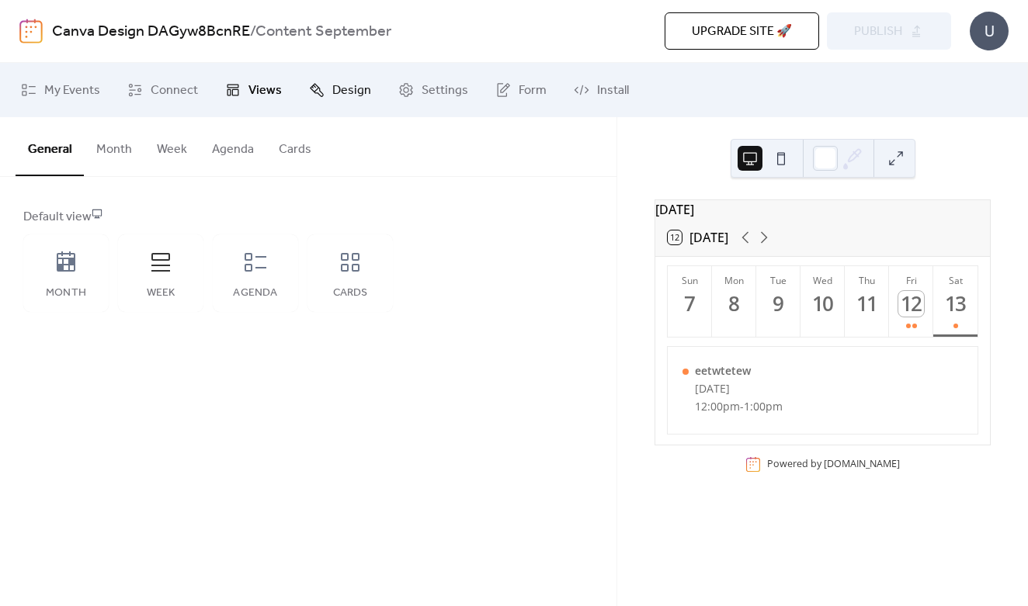
click at [314, 92] on icon at bounding box center [317, 90] width 16 height 16
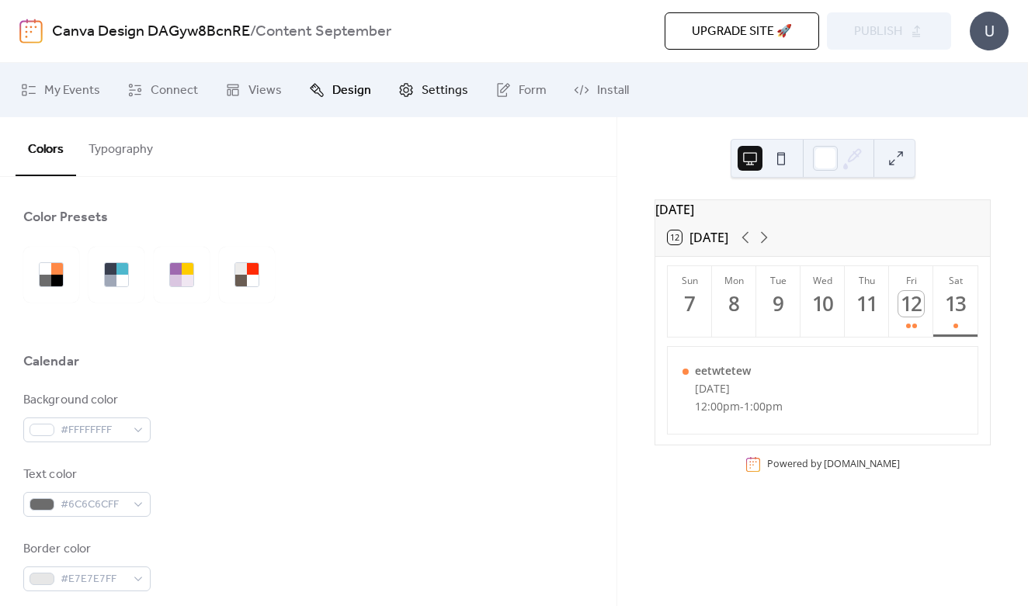
click at [423, 91] on span "Settings" at bounding box center [445, 91] width 47 height 19
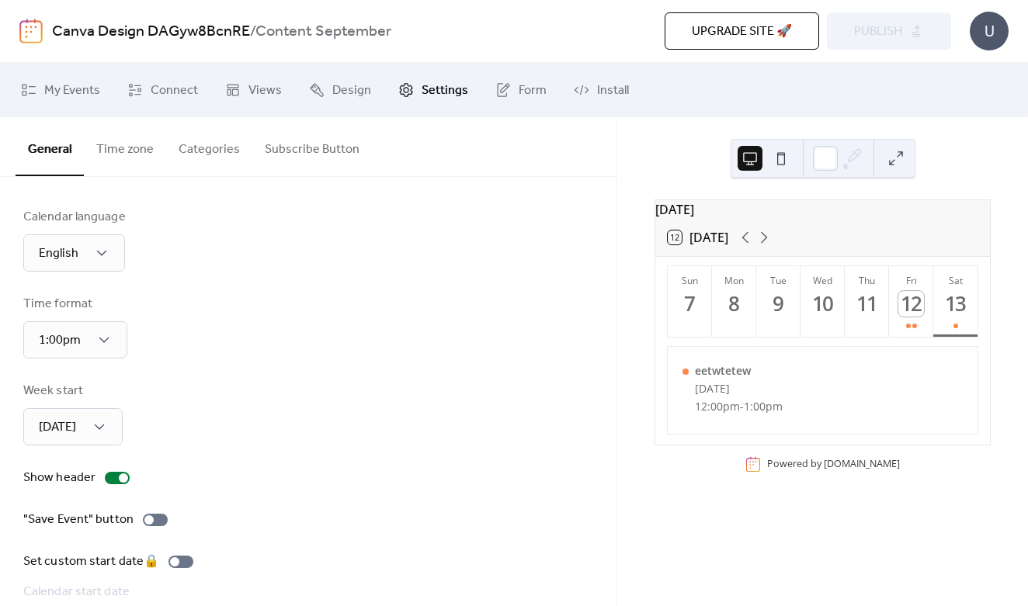
scroll to position [113, 0]
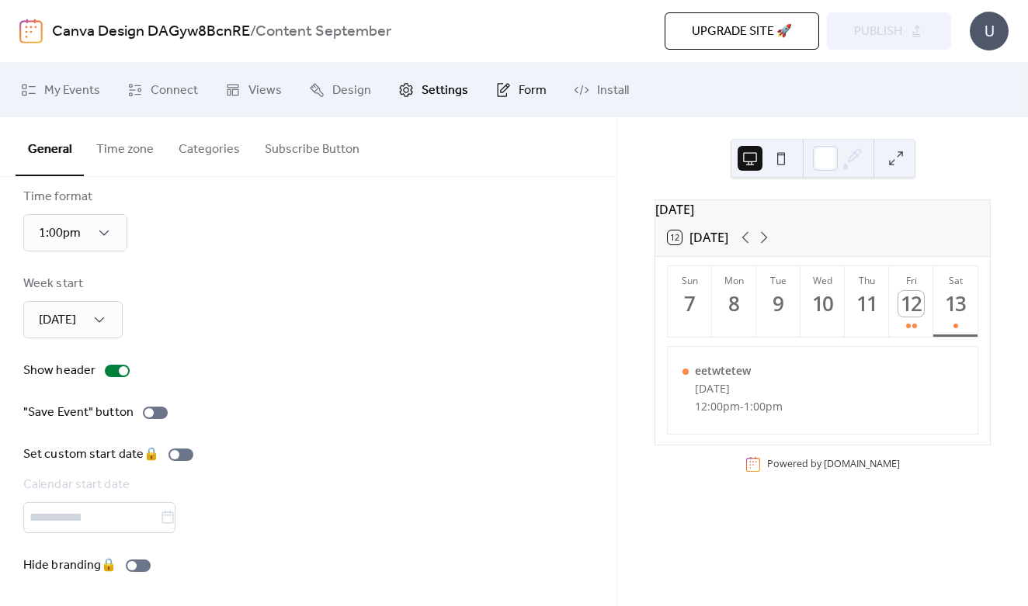
click at [547, 82] on link "Form" at bounding box center [521, 90] width 75 height 42
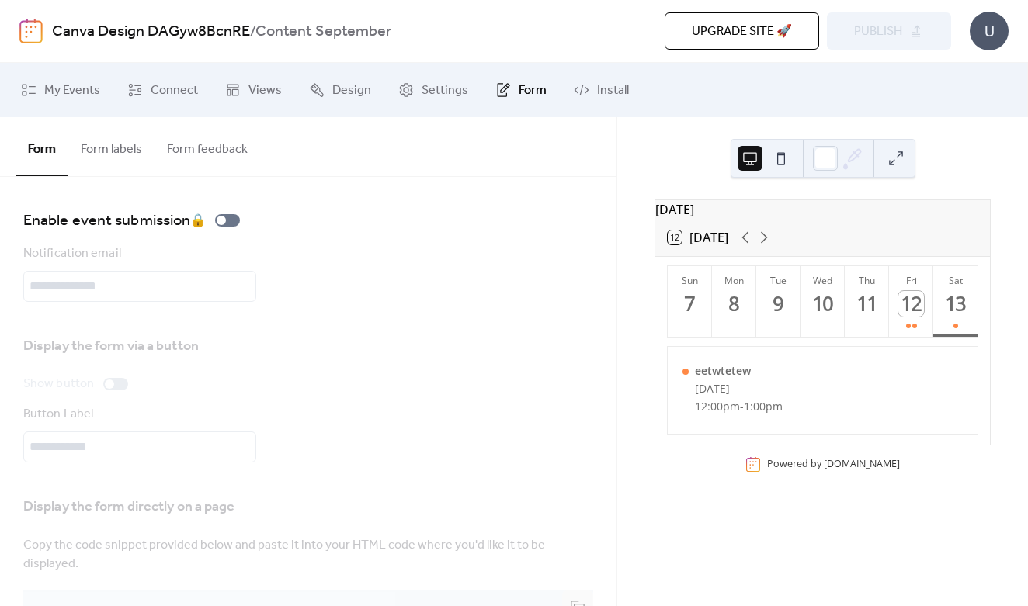
scroll to position [71, 0]
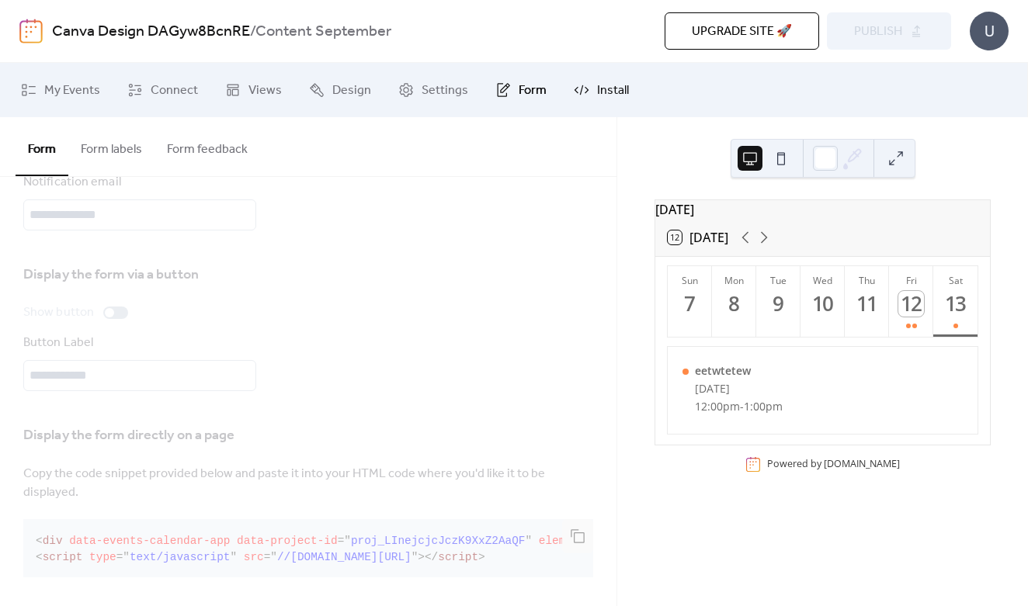
click at [599, 93] on span "Install" at bounding box center [613, 91] width 32 height 19
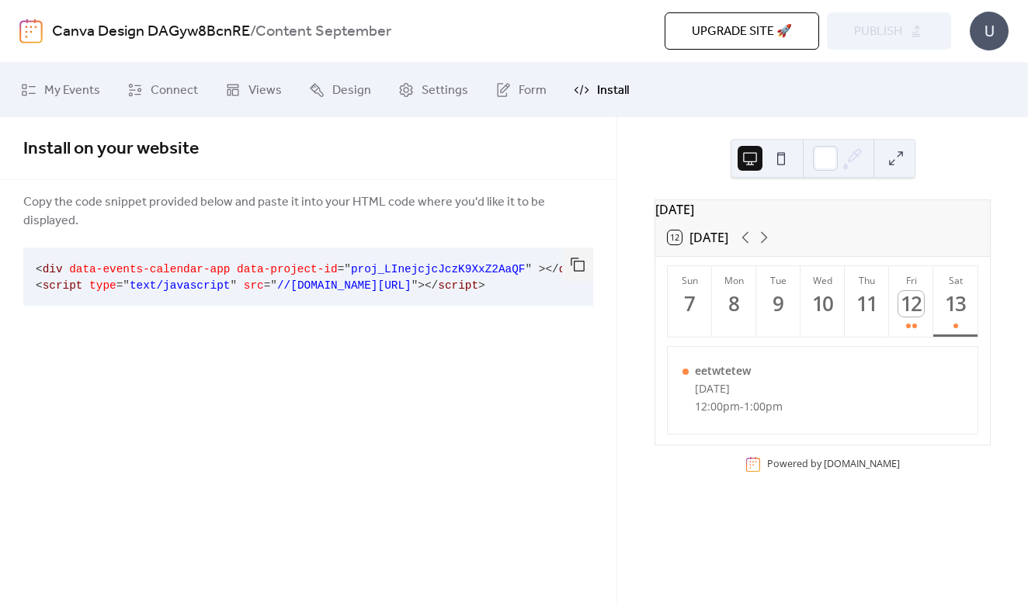
click at [883, 29] on div "Upgrade site 🚀 Preview Publish" at bounding box center [742, 30] width 418 height 37
click at [760, 26] on span "Upgrade site 🚀" at bounding box center [742, 32] width 100 height 19
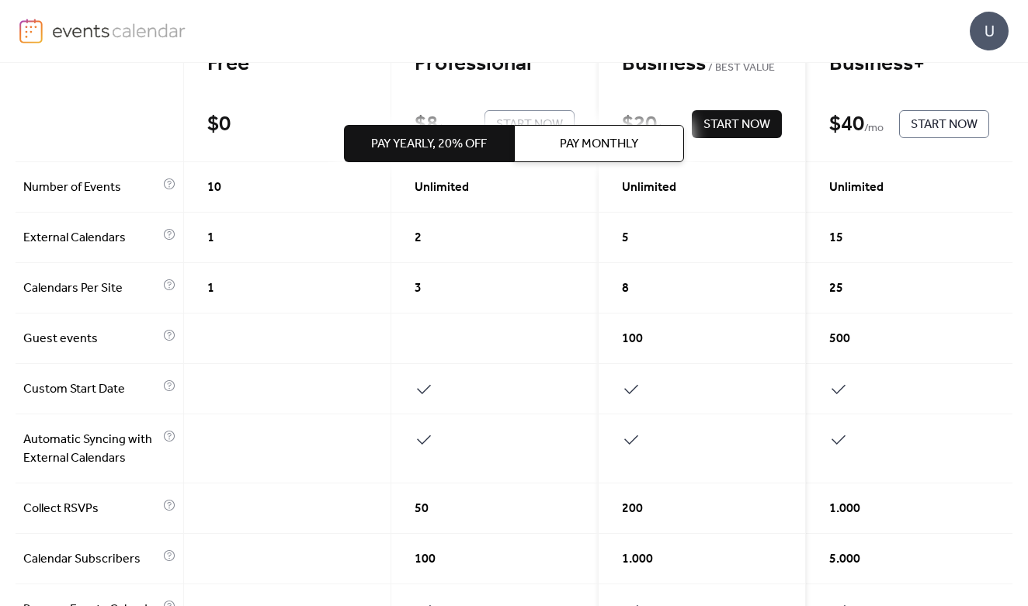
scroll to position [506, 0]
